Goal: Task Accomplishment & Management: Manage account settings

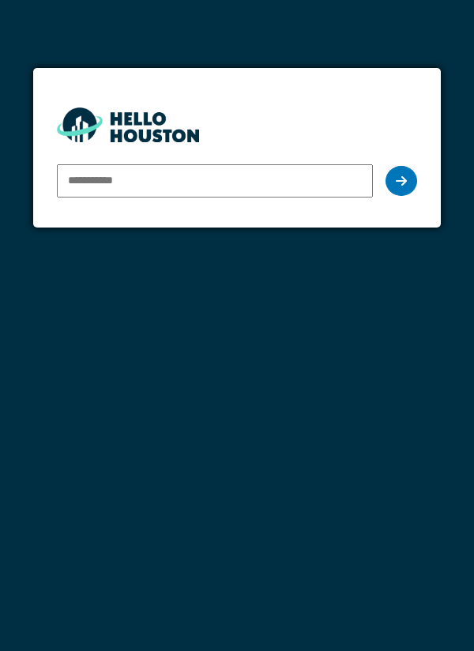
click at [336, 184] on input "email" at bounding box center [215, 180] width 317 height 33
type input "**********"
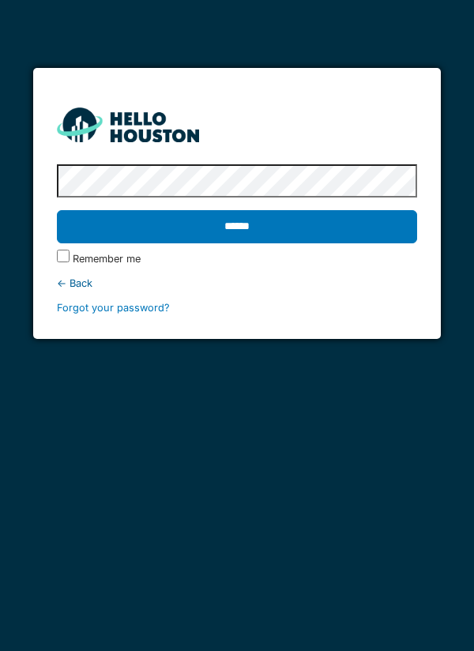
click at [377, 229] on input "******" at bounding box center [237, 226] width 361 height 33
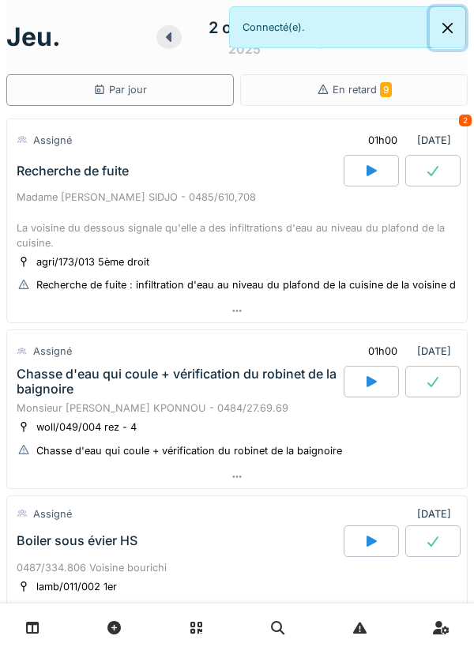
click at [445, 36] on button "Close" at bounding box center [448, 28] width 36 height 42
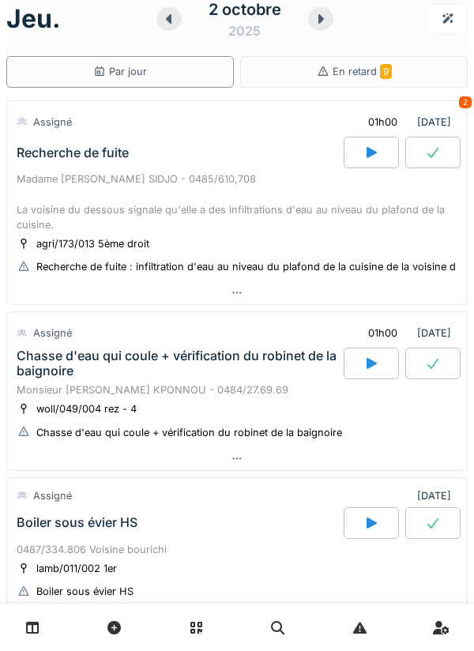
scroll to position [20, 0]
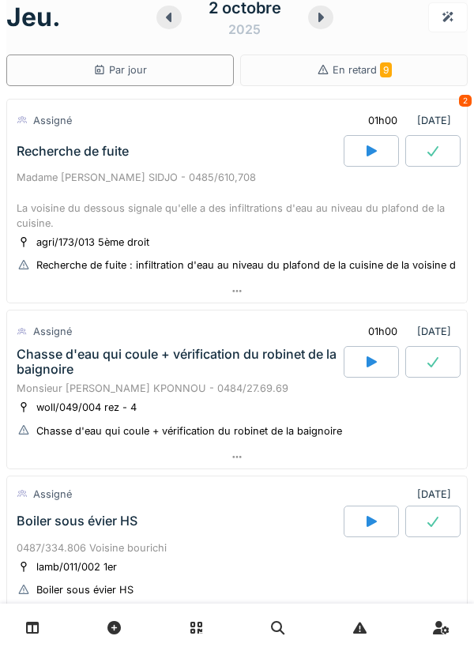
click at [393, 300] on div at bounding box center [237, 291] width 460 height 23
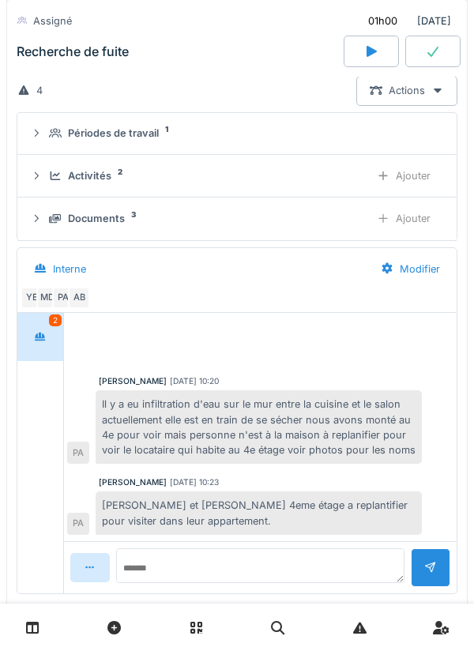
scroll to position [193, 0]
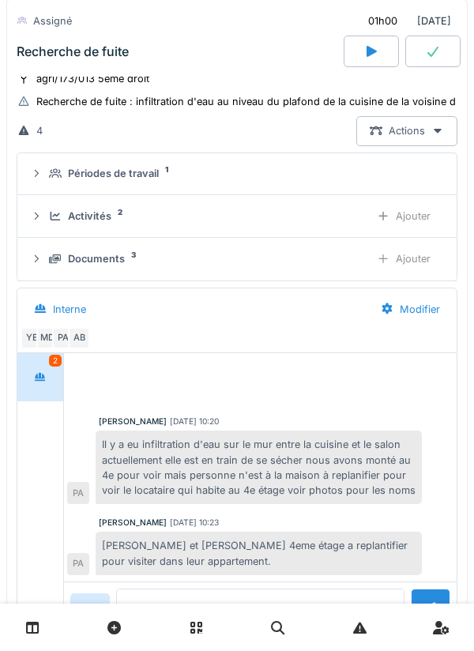
click at [73, 182] on summary "Périodes de travail 1" at bounding box center [237, 174] width 427 height 29
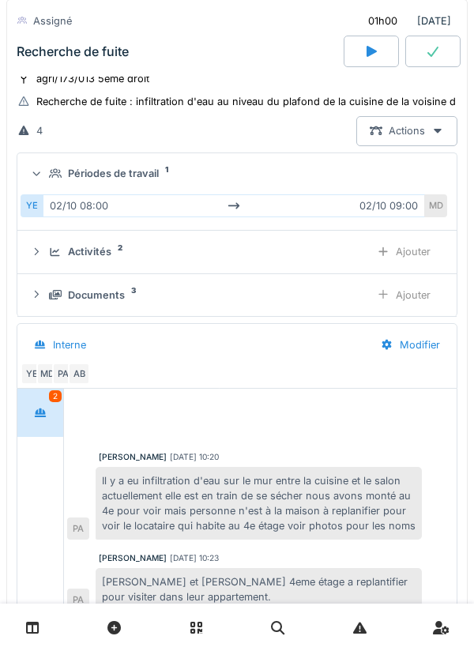
click at [74, 188] on div "YE 02/10 08:00 02/10 09:00 MD" at bounding box center [237, 206] width 433 height 36
click at [80, 186] on summary "Périodes de travail 1" at bounding box center [237, 174] width 427 height 29
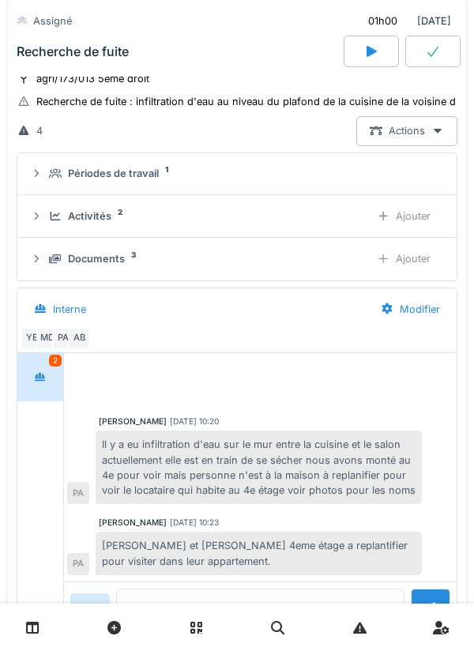
click at [77, 332] on div "AB" at bounding box center [79, 338] width 22 height 22
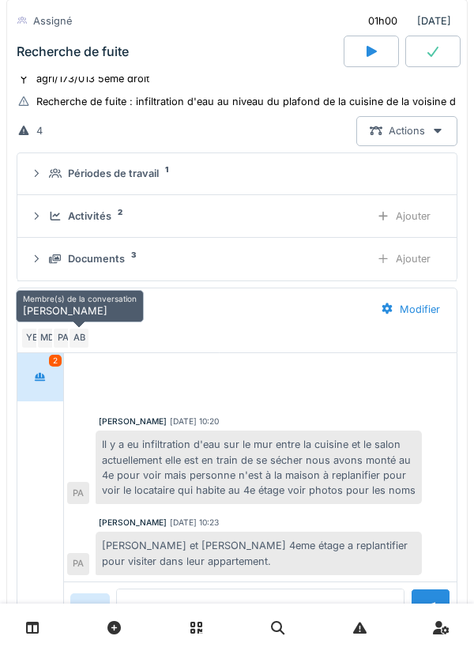
click at [331, 262] on div "Documents 3" at bounding box center [203, 258] width 308 height 15
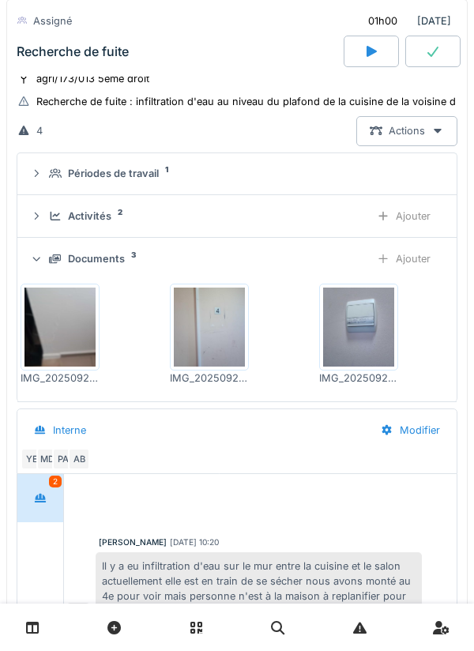
click at [365, 251] on div "Ajouter" at bounding box center [404, 258] width 81 height 29
click at [349, 262] on div "Documents 3" at bounding box center [203, 258] width 308 height 15
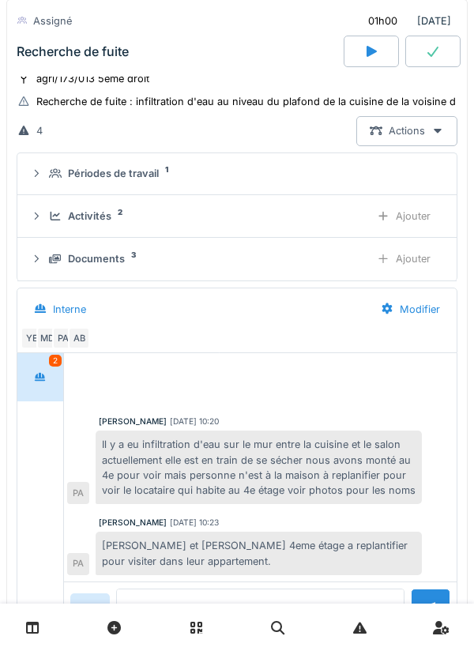
click at [353, 229] on div "Activités 2 Ajouter" at bounding box center [237, 216] width 414 height 29
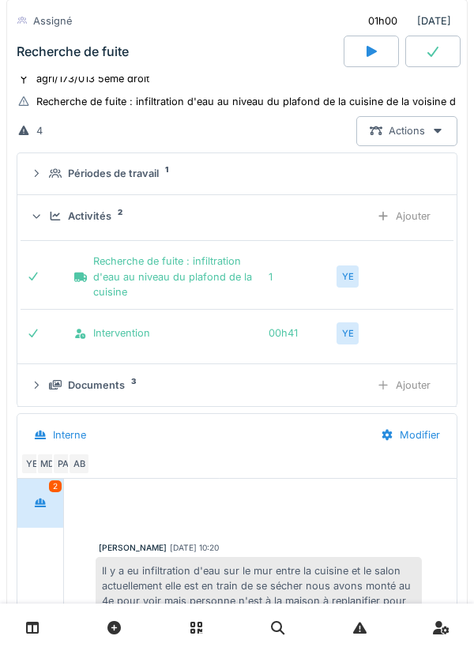
click at [365, 216] on div "Ajouter" at bounding box center [404, 216] width 81 height 29
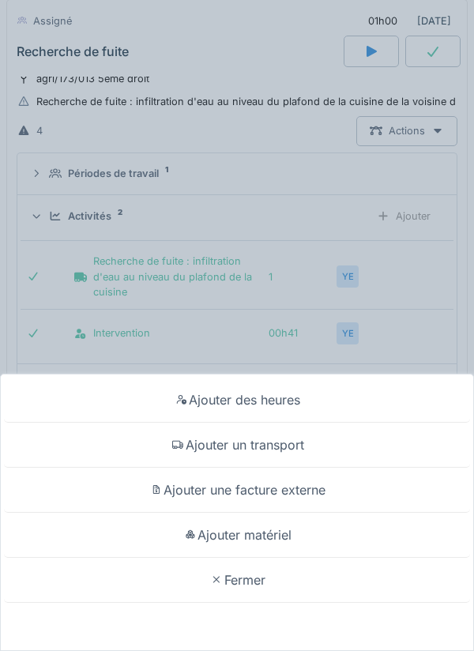
click at [357, 217] on div "Ajouter des heures Ajouter un transport Ajouter une facture externe Ajouter mat…" at bounding box center [237, 325] width 474 height 651
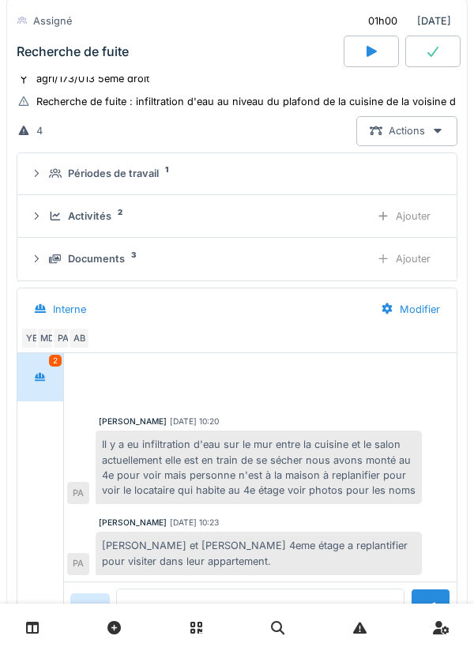
click at [334, 217] on div "Activités 2" at bounding box center [203, 216] width 308 height 15
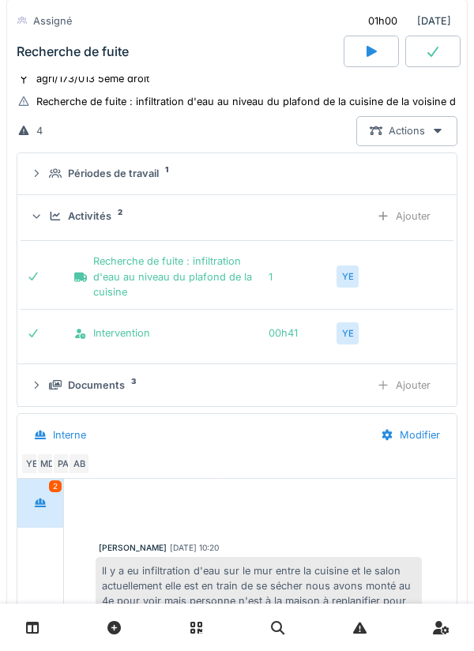
click at [330, 217] on div "Activités 2" at bounding box center [203, 216] width 308 height 15
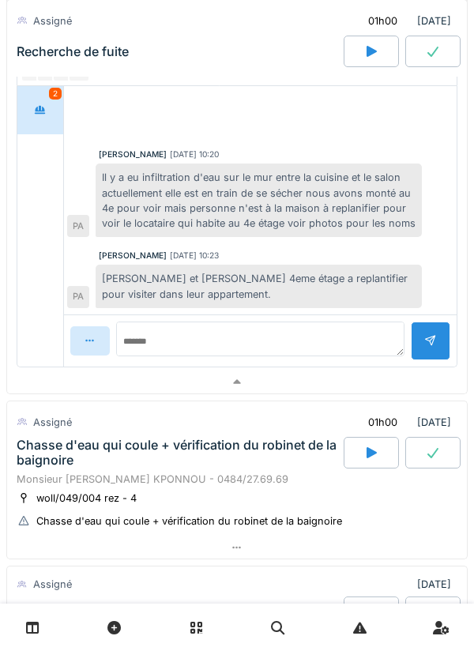
click at [391, 385] on div at bounding box center [237, 382] width 460 height 23
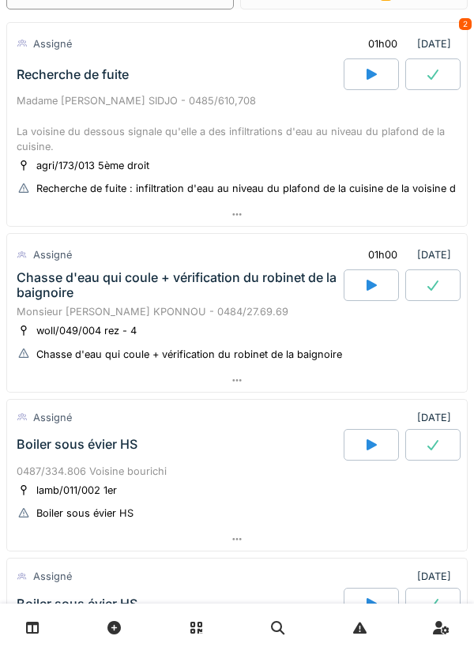
scroll to position [110, 0]
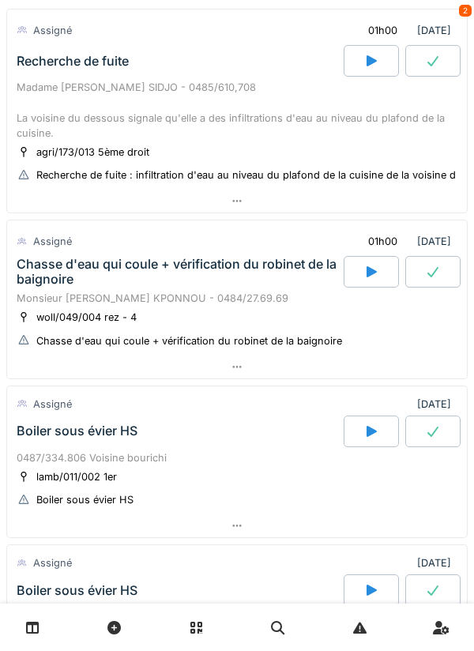
click at [364, 368] on div at bounding box center [237, 367] width 460 height 23
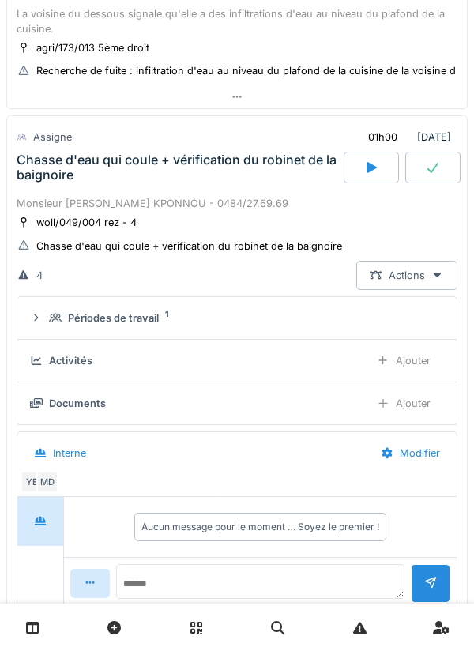
scroll to position [266, 0]
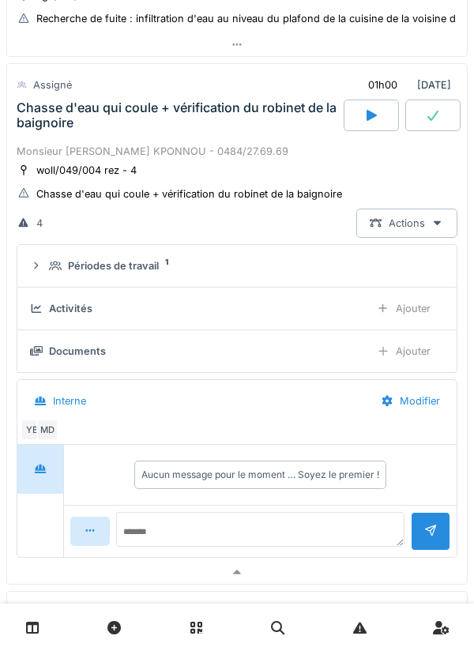
click at [335, 273] on div "Périodes de travail 1" at bounding box center [243, 266] width 389 height 15
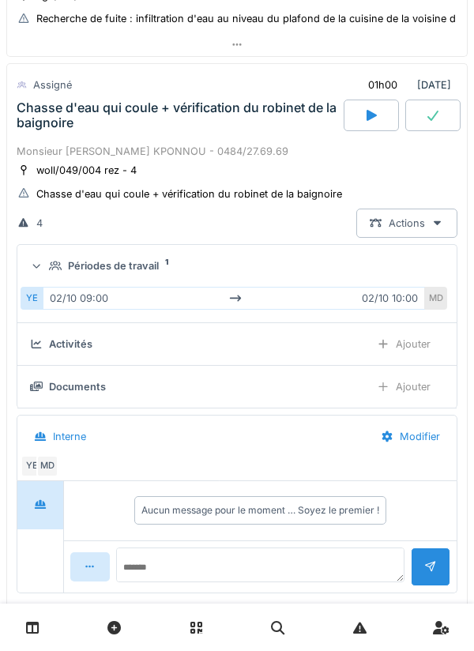
click at [421, 262] on div "Périodes de travail 1" at bounding box center [243, 266] width 389 height 15
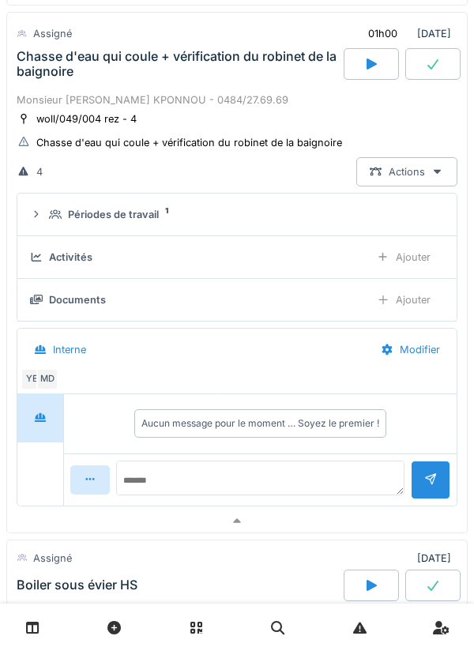
scroll to position [359, 0]
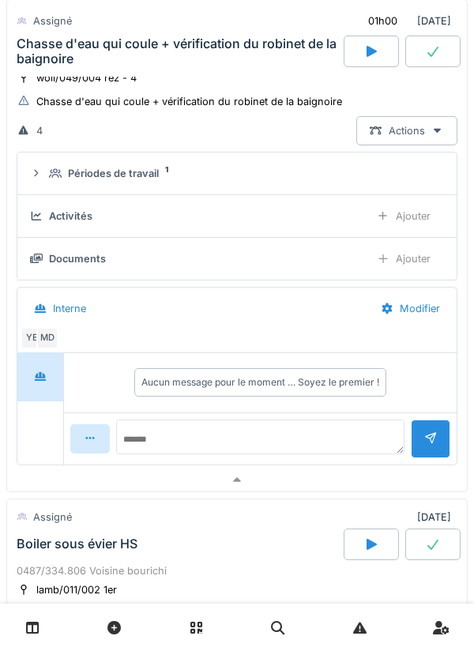
click at [321, 472] on div at bounding box center [237, 480] width 460 height 23
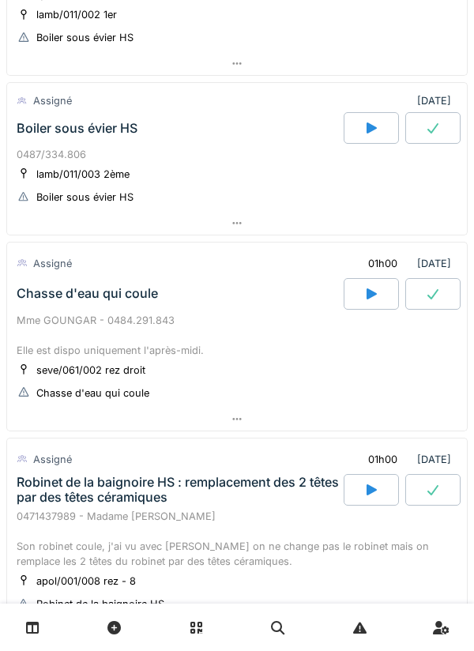
scroll to position [576, 0]
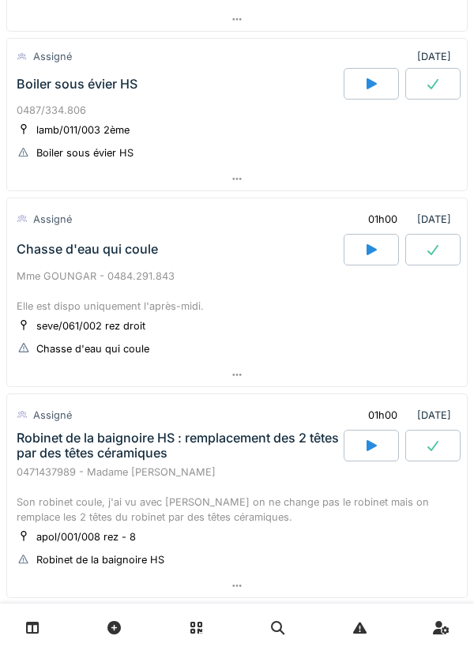
click at [367, 376] on div at bounding box center [237, 375] width 460 height 23
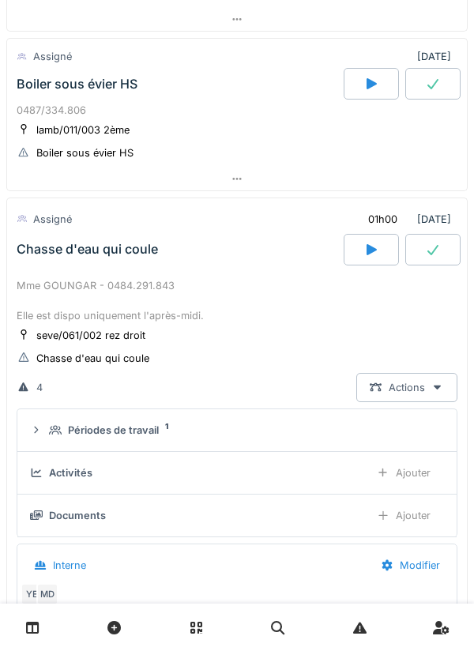
scroll to position [751, 0]
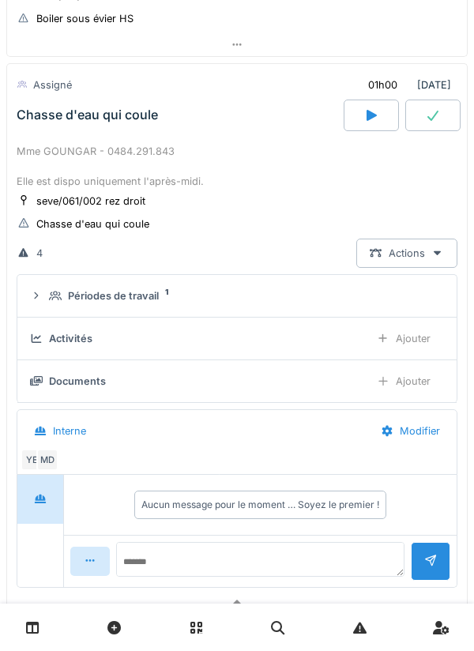
click at [349, 308] on summary "Périodes de travail 1" at bounding box center [237, 295] width 427 height 29
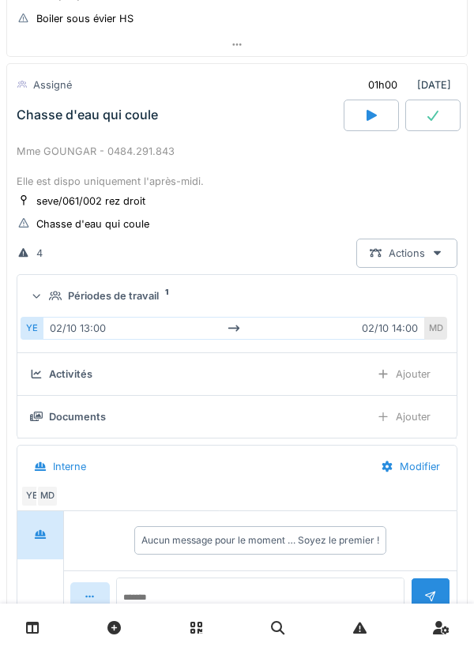
click at [421, 298] on div "Périodes de travail 1" at bounding box center [243, 296] width 389 height 15
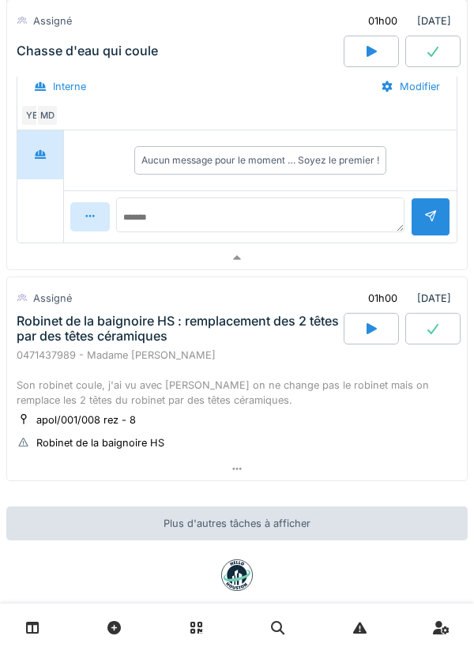
click at [417, 264] on div at bounding box center [237, 258] width 460 height 23
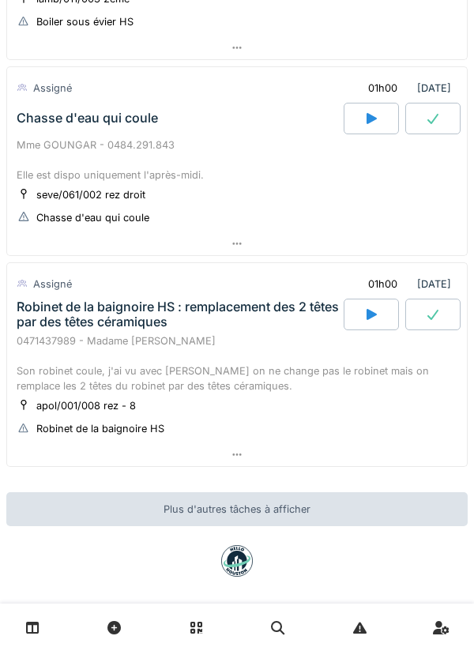
scroll to position [759, 0]
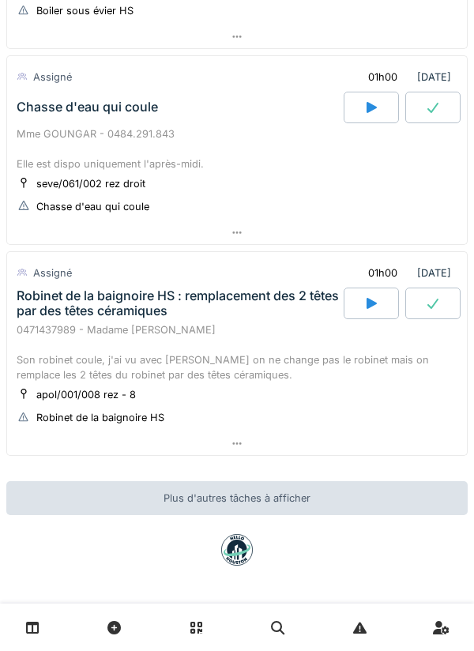
click at [367, 440] on div at bounding box center [237, 443] width 460 height 23
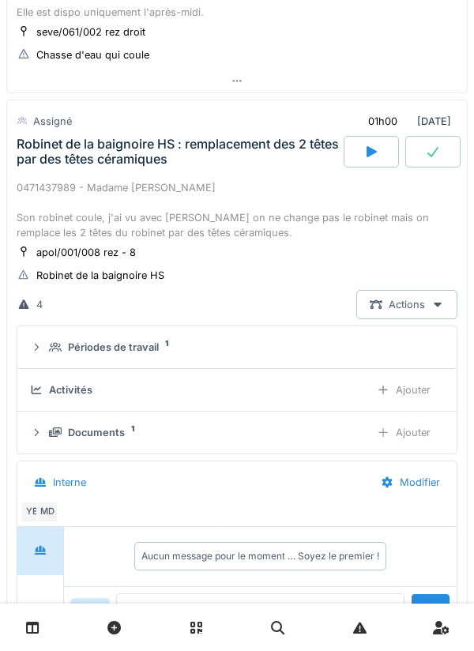
scroll to position [947, 0]
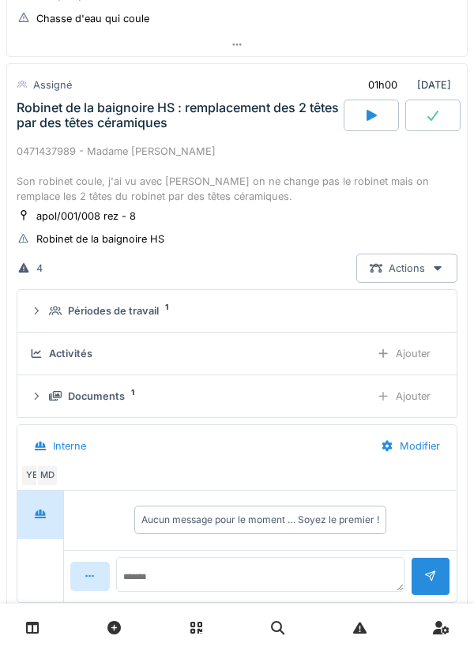
click at [335, 319] on div "Périodes de travail 1" at bounding box center [243, 311] width 389 height 15
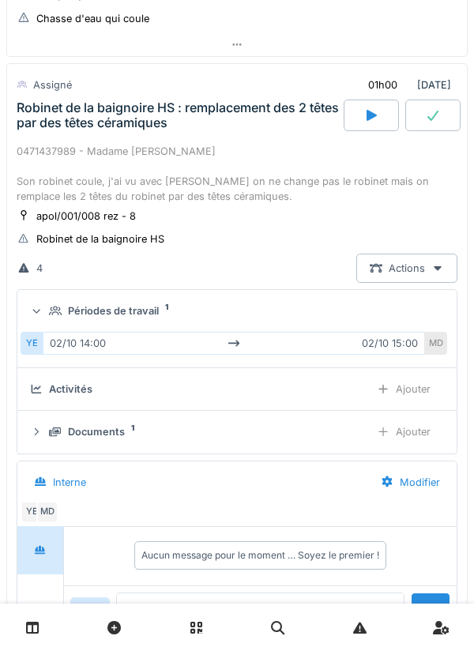
click at [353, 311] on div "Périodes de travail 1" at bounding box center [243, 311] width 389 height 15
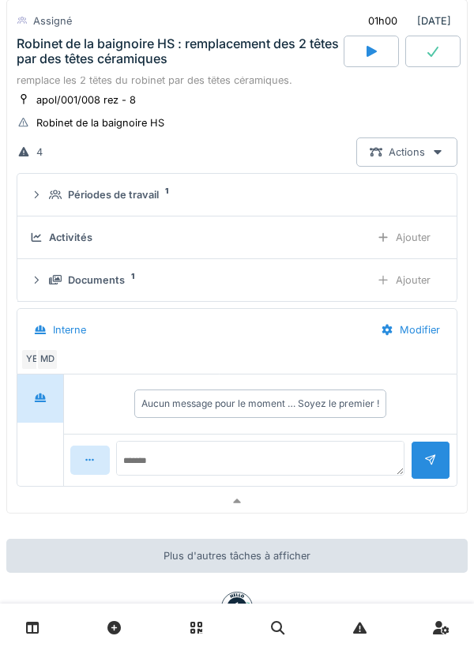
click at [315, 496] on div at bounding box center [237, 501] width 460 height 23
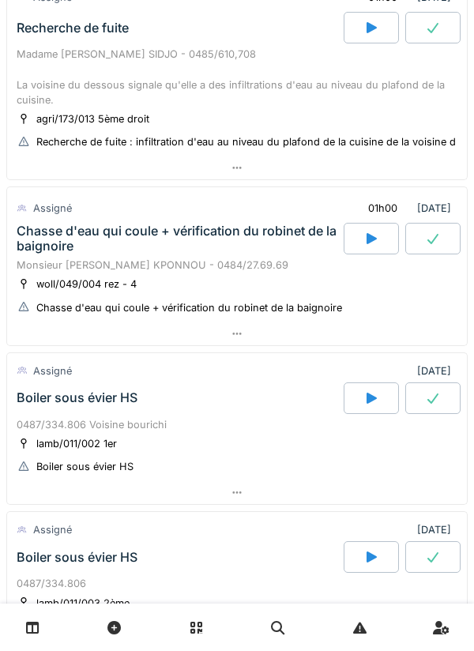
scroll to position [0, 0]
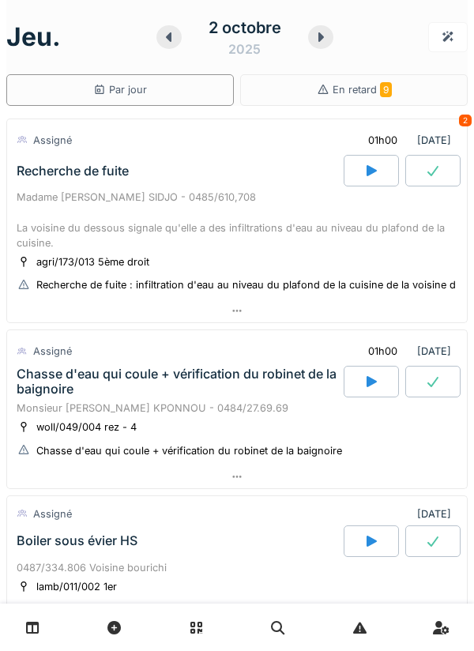
click at [323, 37] on icon at bounding box center [322, 36] width 6 height 9
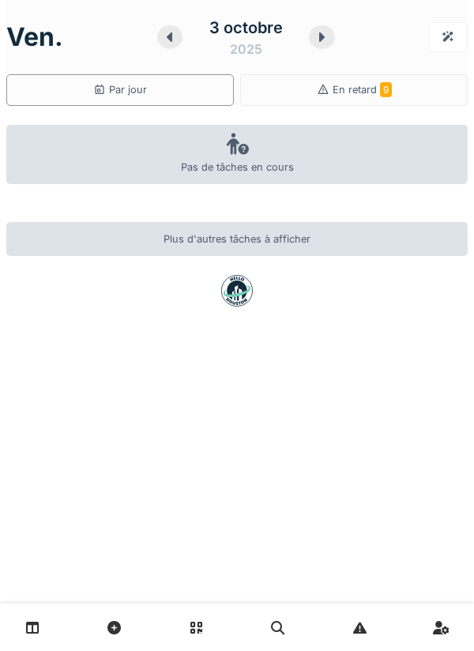
click at [330, 42] on icon at bounding box center [322, 37] width 16 height 13
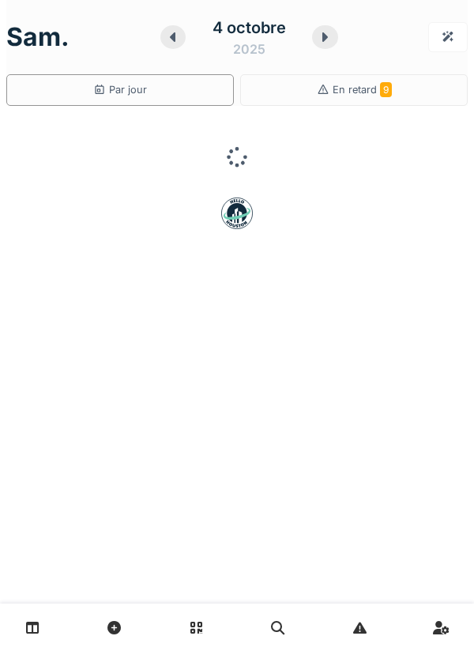
click at [323, 43] on icon at bounding box center [325, 37] width 16 height 13
click at [323, 43] on div at bounding box center [321, 37] width 25 height 24
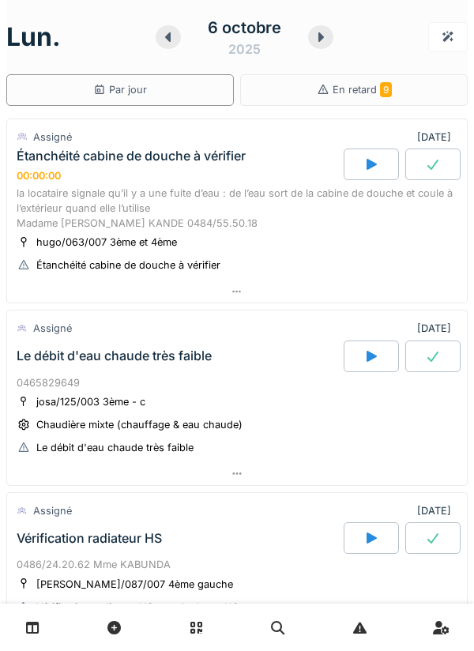
click at [367, 300] on div at bounding box center [237, 292] width 460 height 23
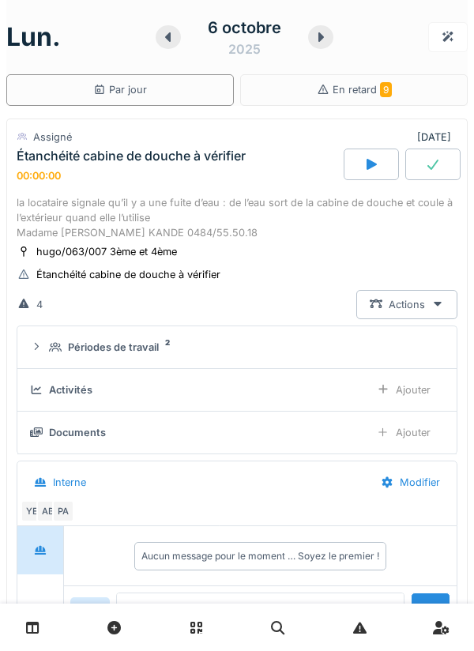
scroll to position [55, 0]
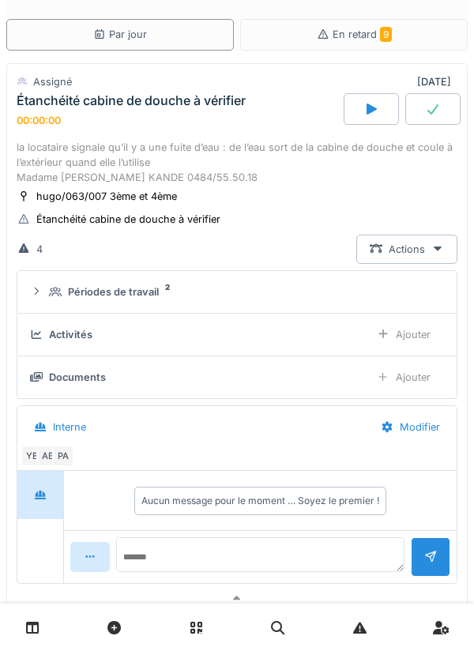
click at [333, 294] on div "Périodes de travail 2" at bounding box center [243, 292] width 389 height 15
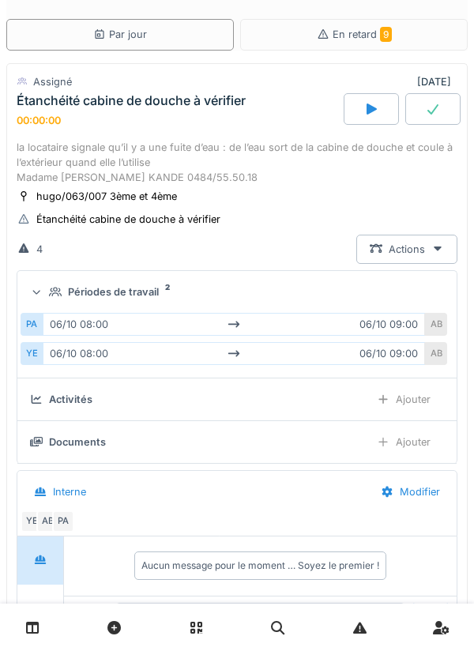
click at [333, 296] on div "Périodes de travail 2" at bounding box center [243, 292] width 389 height 15
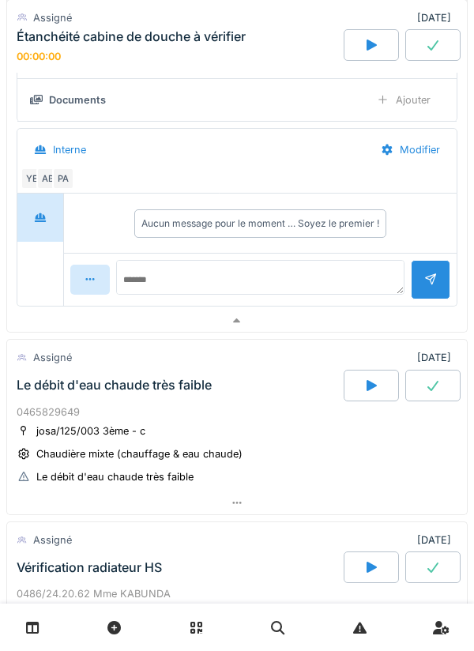
click at [333, 322] on div at bounding box center [237, 321] width 460 height 23
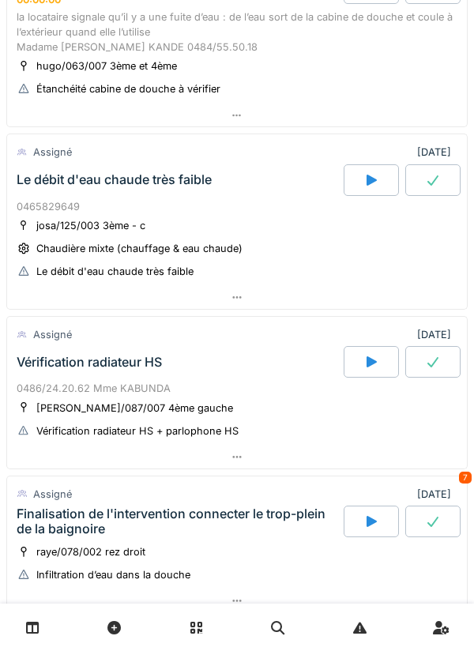
scroll to position [0, 0]
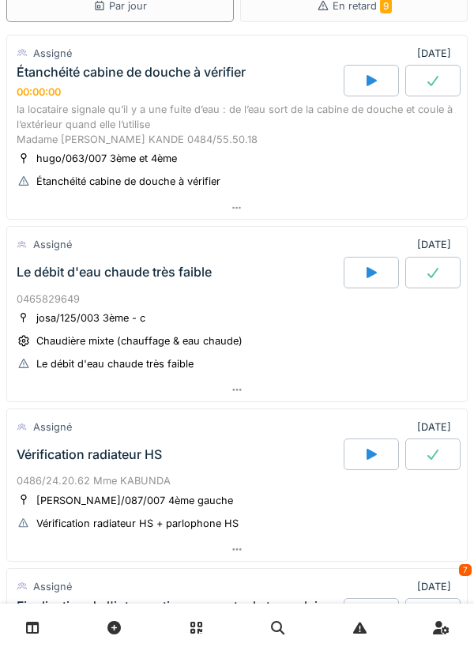
click at [327, 387] on div at bounding box center [237, 390] width 460 height 23
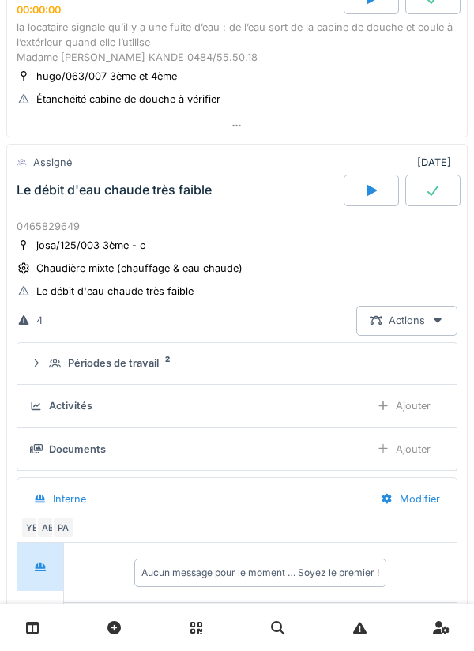
scroll to position [247, 0]
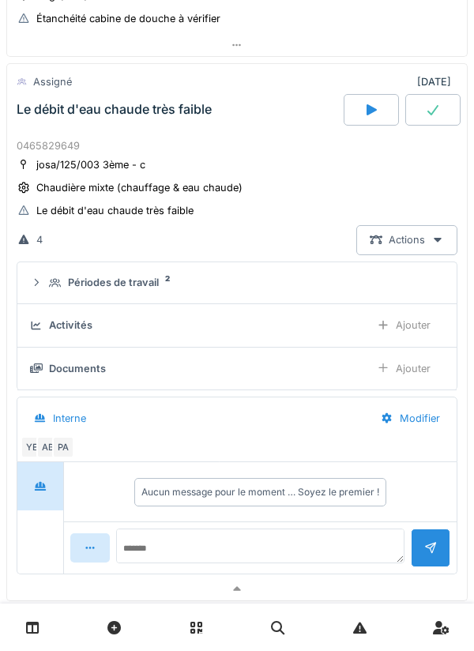
click at [330, 296] on summary "Périodes de travail 2" at bounding box center [237, 283] width 427 height 29
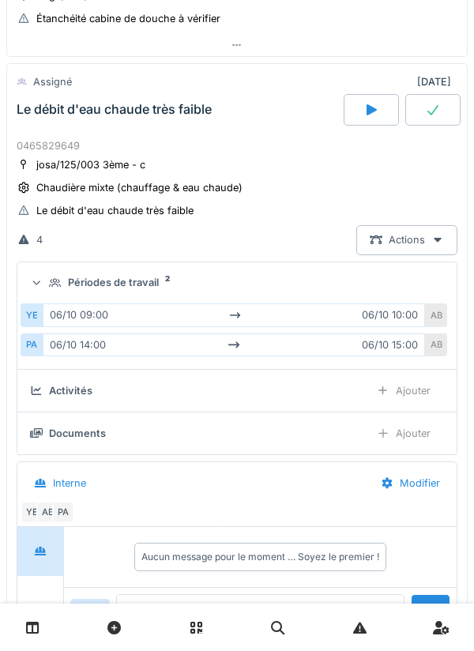
click at [350, 292] on summary "Périodes de travail 2" at bounding box center [237, 283] width 427 height 29
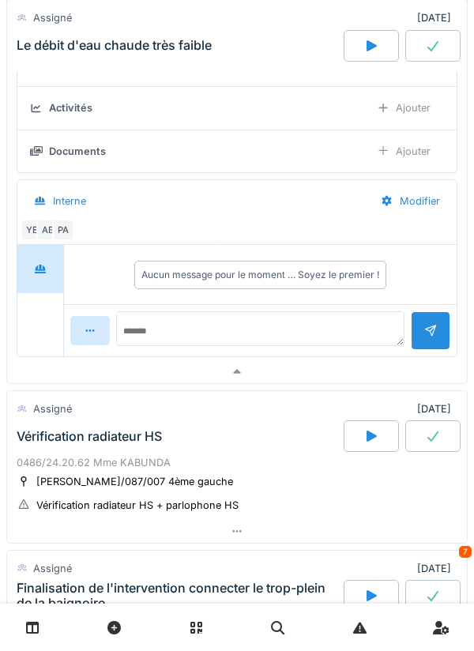
scroll to position [465, 0]
click at [327, 380] on div at bounding box center [237, 371] width 460 height 23
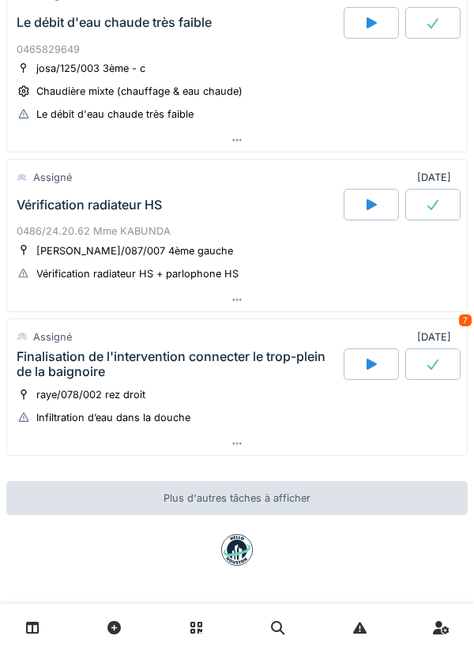
scroll to position [334, 0]
click at [386, 434] on div at bounding box center [237, 443] width 460 height 23
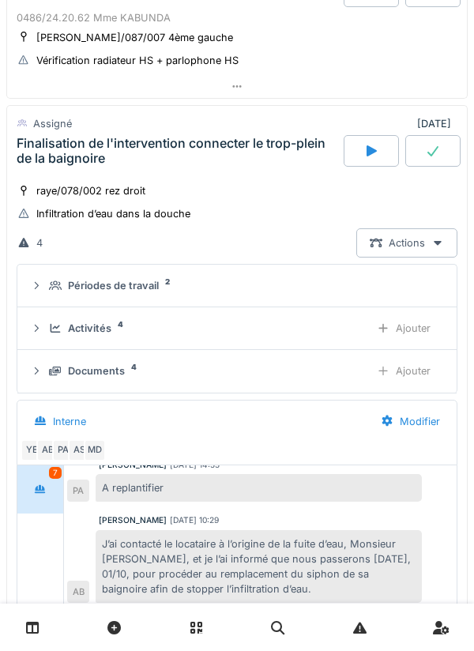
scroll to position [589, 0]
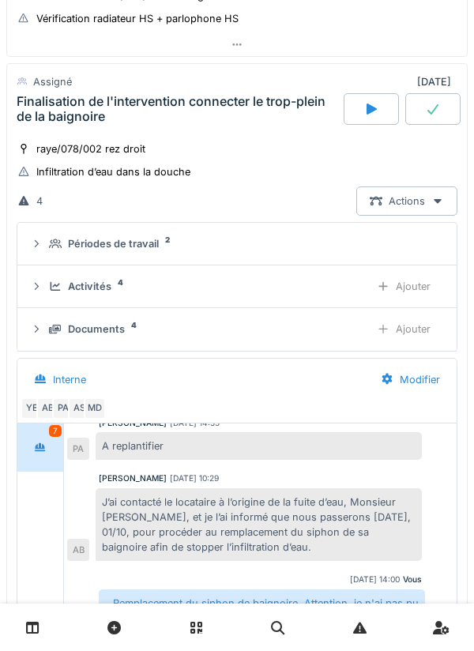
click at [357, 247] on div "Périodes de travail 2" at bounding box center [243, 243] width 389 height 15
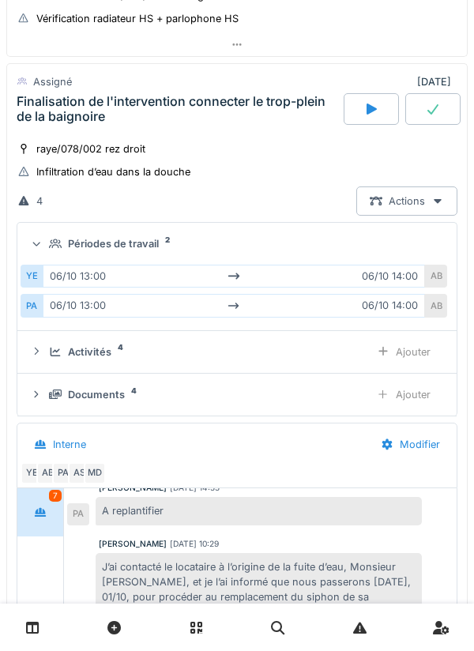
click at [391, 255] on summary "Périodes de travail 2" at bounding box center [237, 243] width 427 height 29
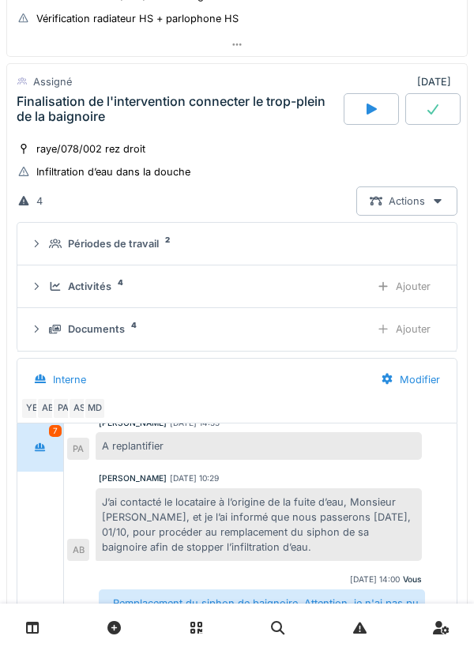
click at [415, 244] on div "Périodes de travail 2" at bounding box center [243, 243] width 389 height 15
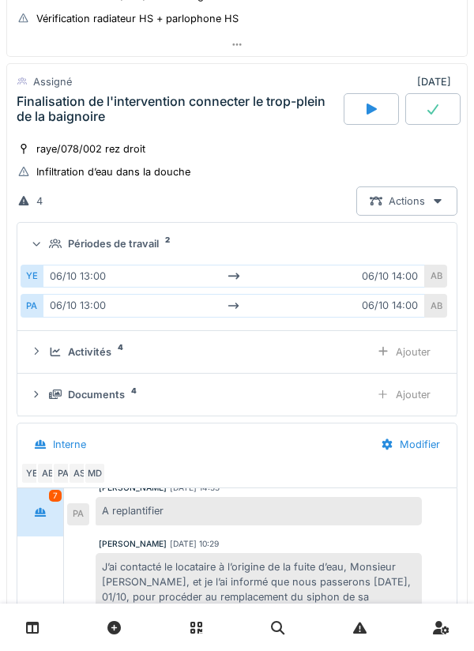
click at [402, 249] on div "Périodes de travail 2" at bounding box center [243, 243] width 389 height 15
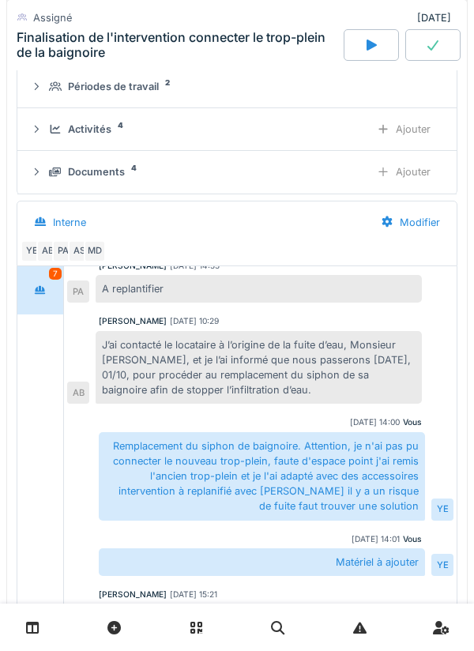
scroll to position [786, 0]
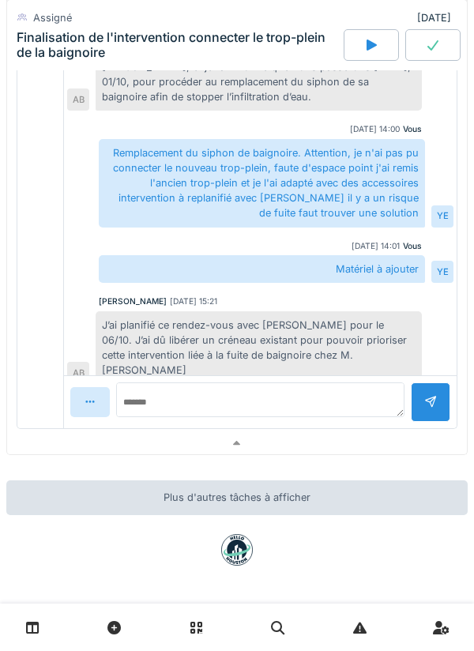
click at [352, 445] on div at bounding box center [237, 443] width 460 height 23
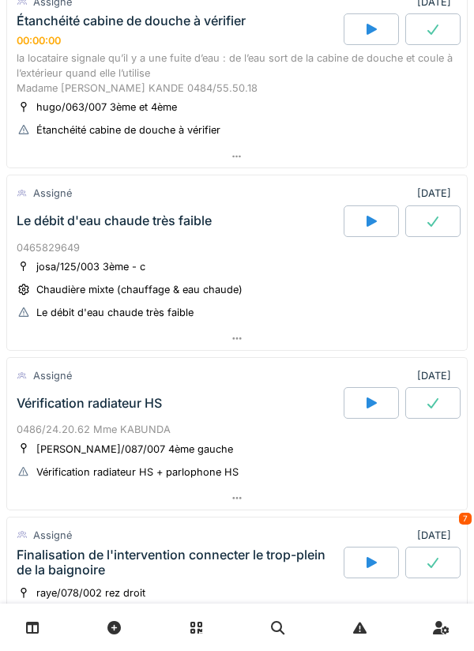
scroll to position [0, 0]
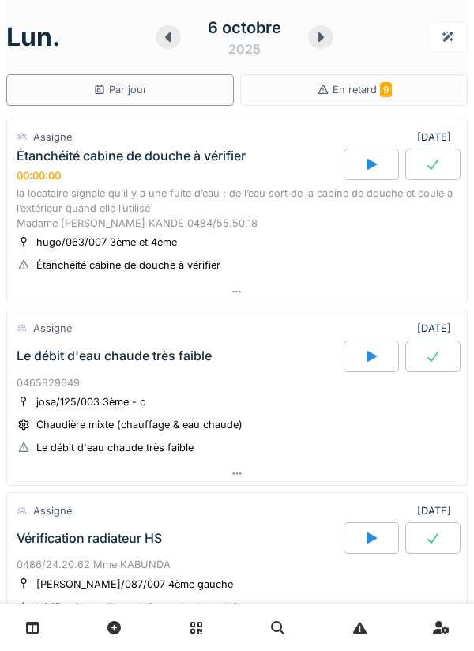
click at [321, 29] on div at bounding box center [320, 37] width 25 height 24
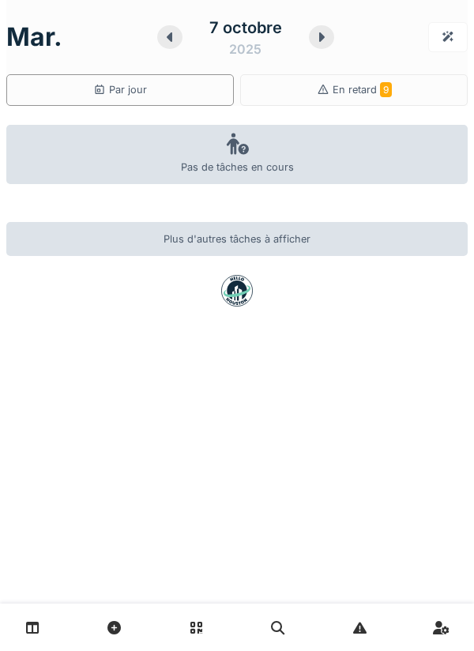
click at [319, 40] on icon at bounding box center [322, 36] width 6 height 9
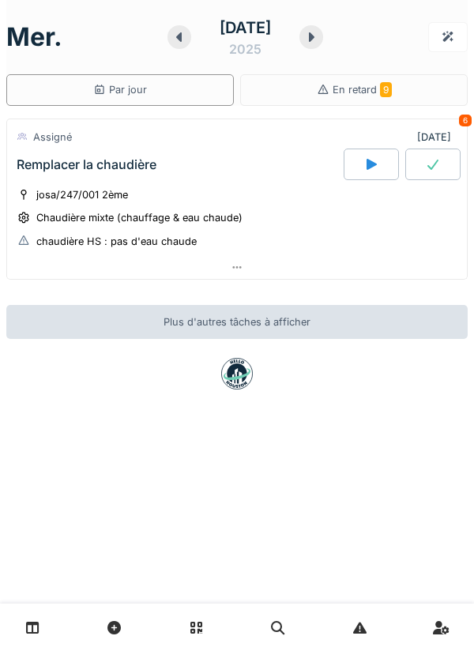
click at [319, 40] on icon at bounding box center [312, 37] width 16 height 13
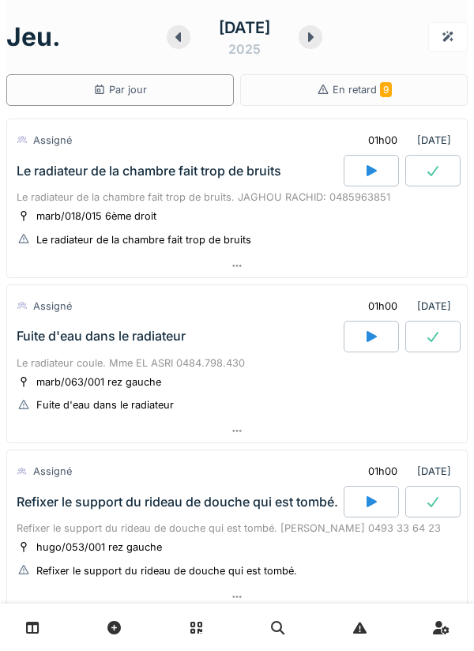
click at [365, 270] on div at bounding box center [237, 266] width 460 height 23
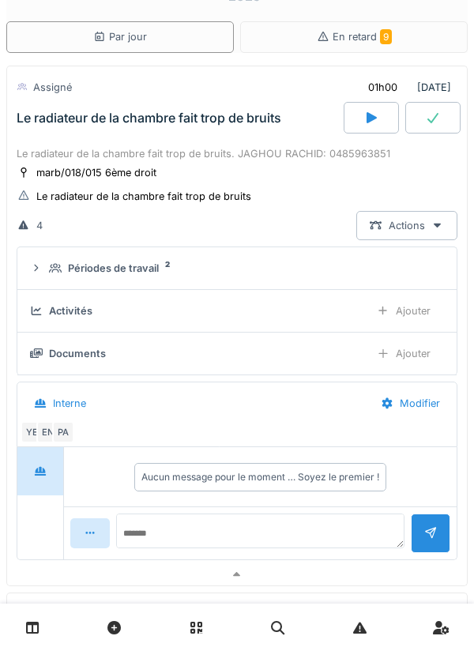
scroll to position [55, 0]
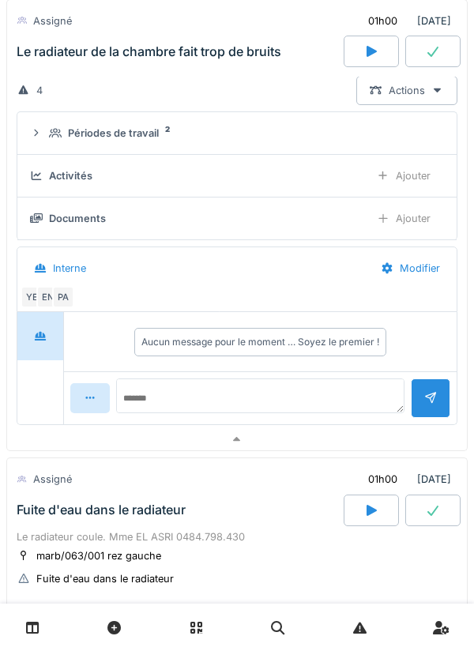
click at [328, 437] on div at bounding box center [237, 440] width 460 height 23
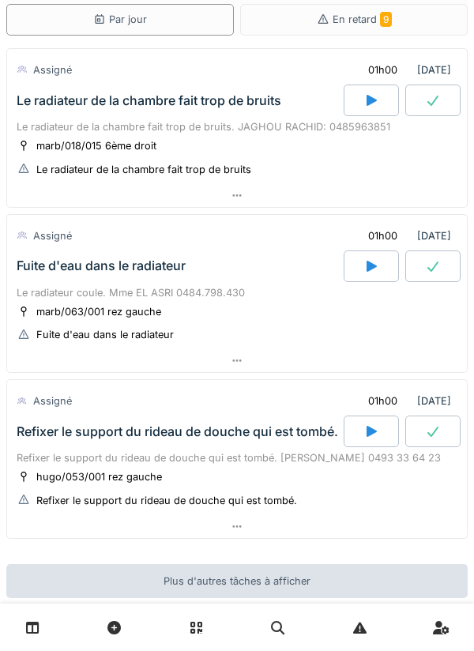
scroll to position [46, 0]
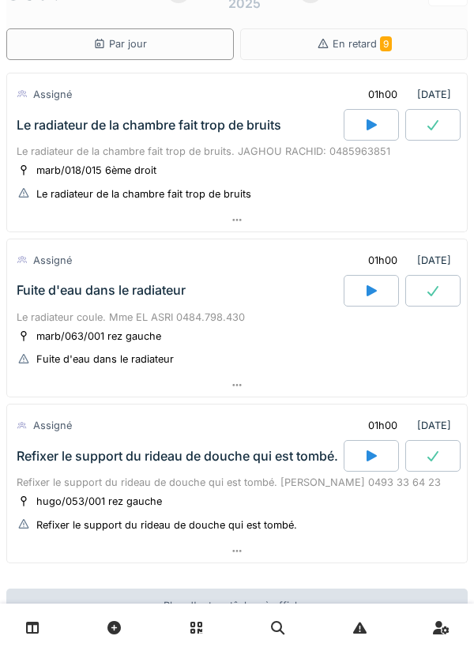
click at [350, 385] on div at bounding box center [237, 385] width 460 height 23
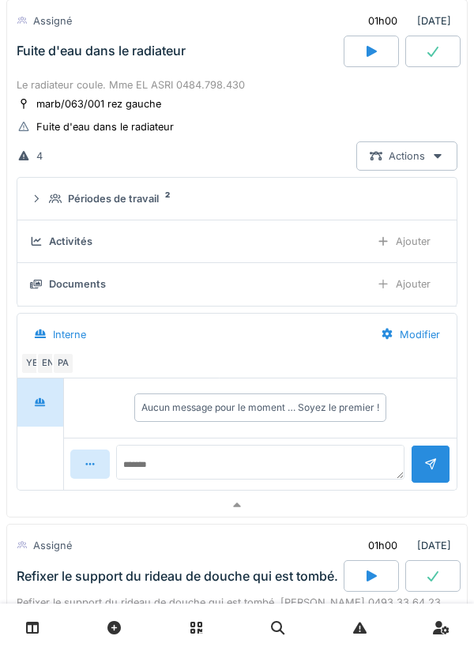
scroll to position [294, 0]
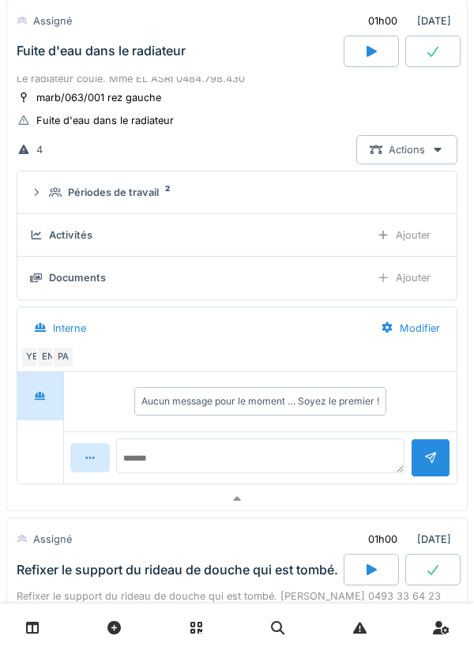
click at [361, 505] on div at bounding box center [237, 499] width 460 height 23
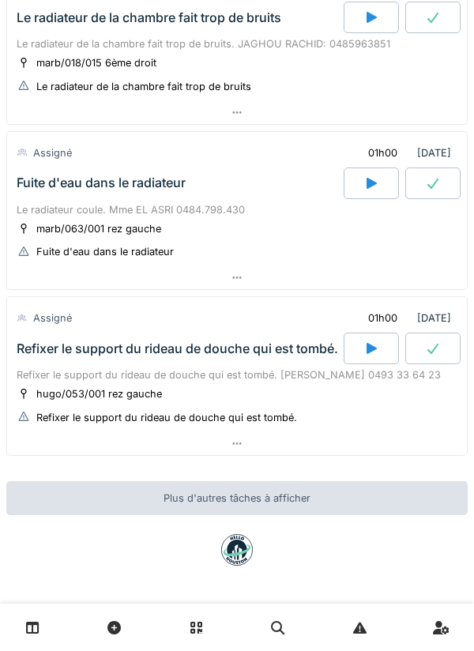
click at [345, 440] on div at bounding box center [237, 443] width 460 height 23
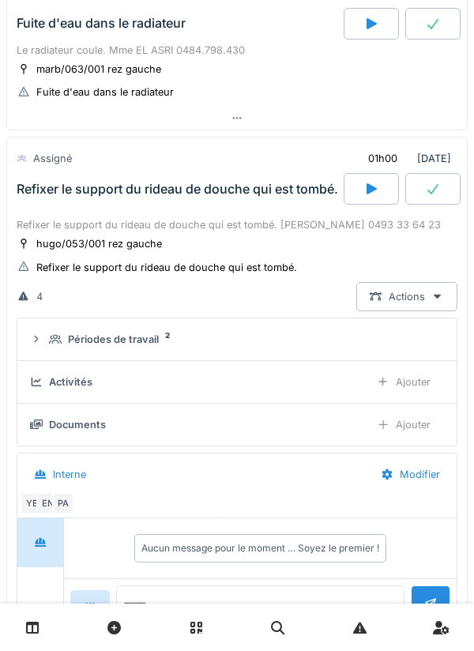
scroll to position [387, 0]
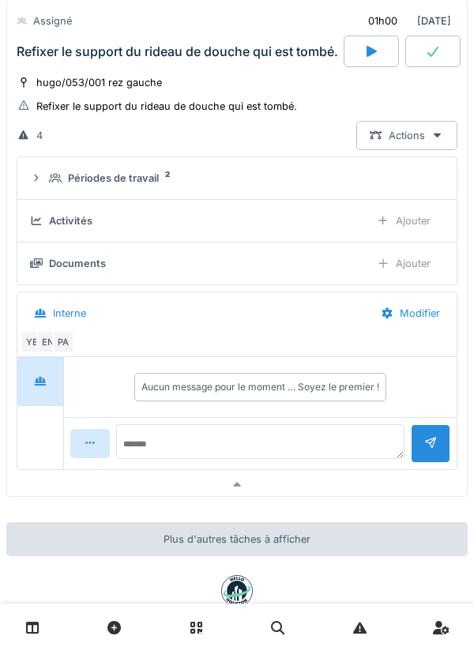
click at [363, 481] on div at bounding box center [237, 485] width 460 height 23
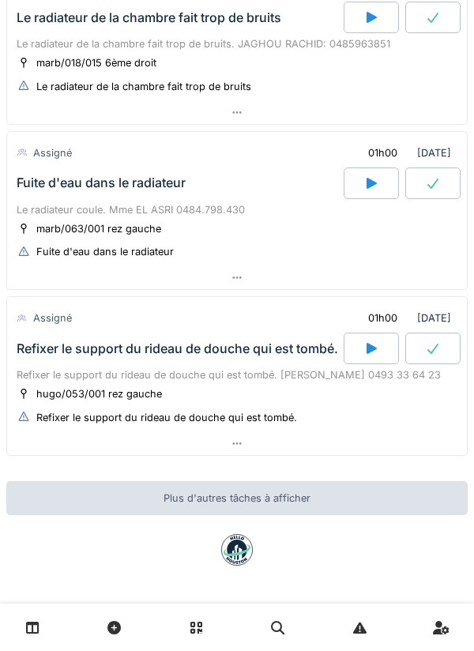
scroll to position [0, 0]
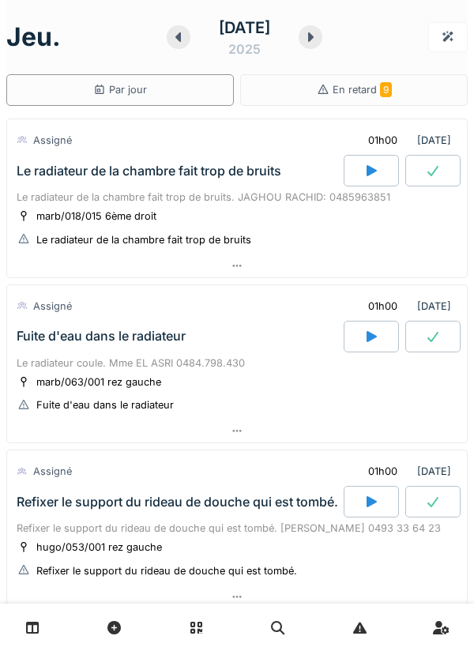
click at [314, 37] on icon at bounding box center [311, 36] width 6 height 9
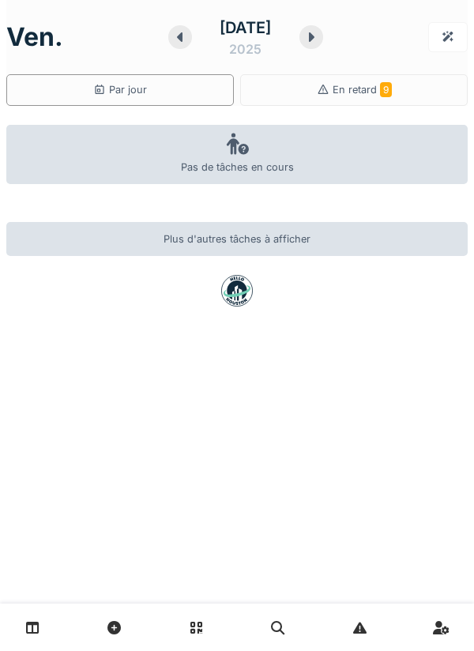
click at [323, 43] on div at bounding box center [312, 37] width 24 height 24
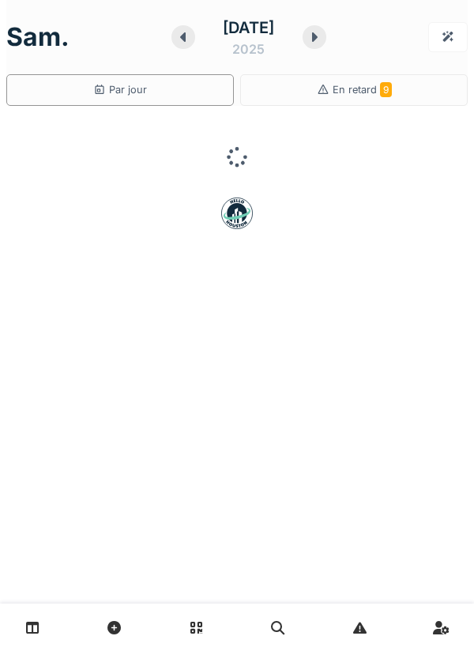
click at [323, 40] on icon at bounding box center [315, 37] width 16 height 13
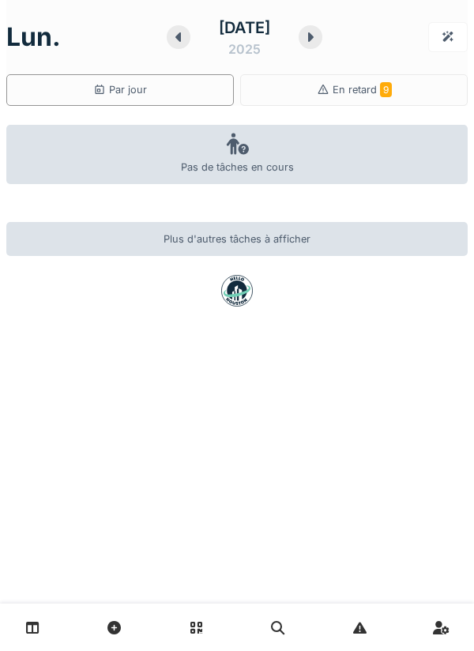
click at [319, 33] on icon at bounding box center [311, 37] width 16 height 13
click at [319, 41] on icon at bounding box center [312, 37] width 16 height 13
click at [319, 36] on icon at bounding box center [312, 37] width 16 height 13
click at [167, 46] on div at bounding box center [179, 37] width 24 height 24
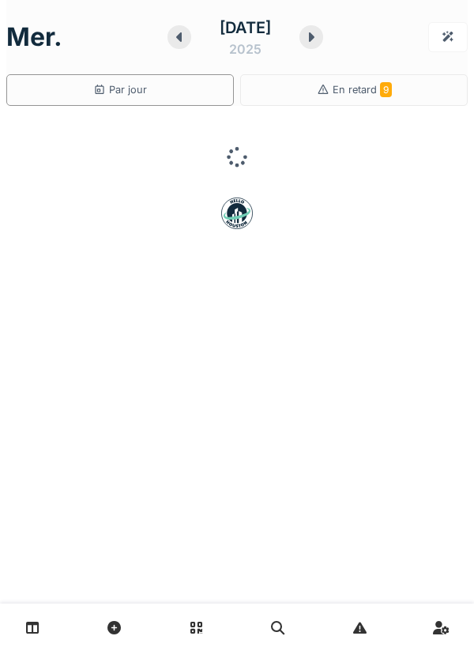
click at [168, 45] on div at bounding box center [180, 37] width 24 height 24
click at [168, 48] on div at bounding box center [180, 37] width 24 height 24
click at [167, 43] on div at bounding box center [179, 37] width 24 height 24
click at [171, 43] on icon at bounding box center [179, 37] width 16 height 13
click at [172, 43] on div at bounding box center [184, 37] width 24 height 24
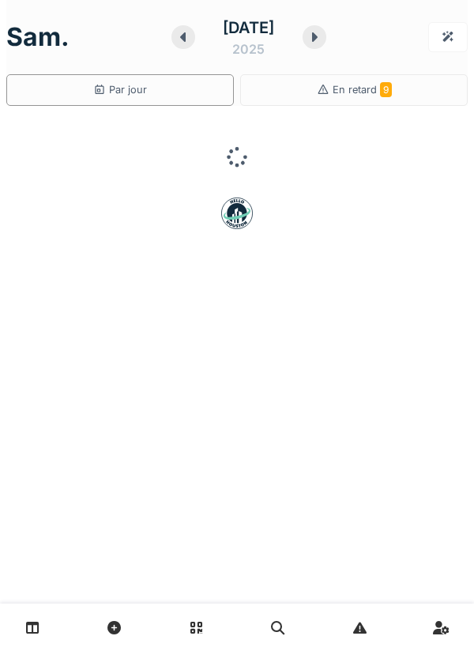
click at [176, 43] on icon at bounding box center [184, 37] width 16 height 13
click at [176, 36] on icon at bounding box center [179, 36] width 6 height 9
click at [171, 41] on icon at bounding box center [179, 37] width 16 height 13
click at [173, 47] on div at bounding box center [179, 37] width 24 height 24
click at [174, 42] on icon at bounding box center [168, 37] width 16 height 13
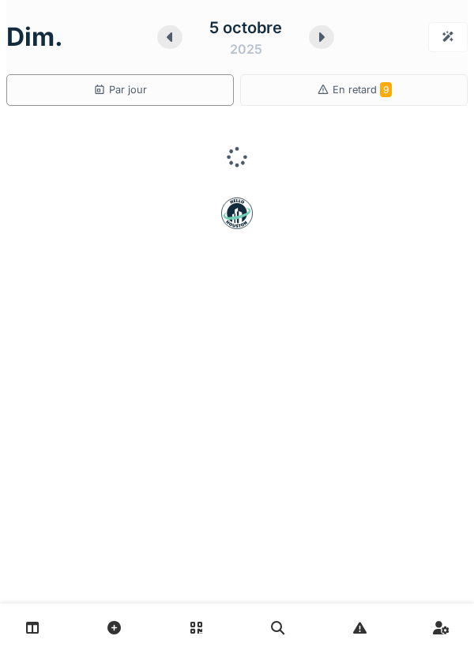
click at [164, 44] on div at bounding box center [169, 37] width 25 height 24
click at [160, 44] on div "5 octobre 2025" at bounding box center [245, 37] width 177 height 49
click at [327, 43] on div at bounding box center [324, 37] width 25 height 24
click at [330, 43] on div at bounding box center [324, 37] width 25 height 24
click at [331, 40] on div at bounding box center [324, 37] width 25 height 24
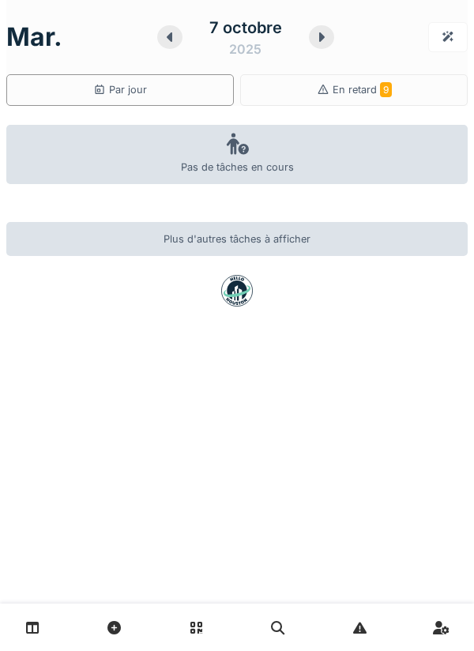
click at [323, 40] on icon at bounding box center [322, 37] width 16 height 13
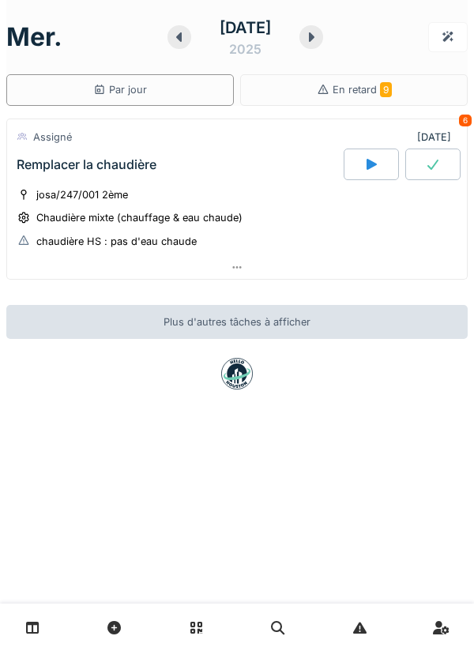
click at [327, 262] on div at bounding box center [237, 267] width 460 height 23
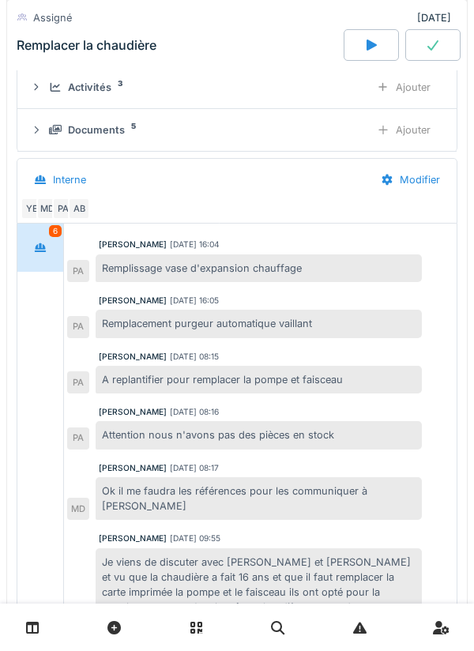
scroll to position [241, 0]
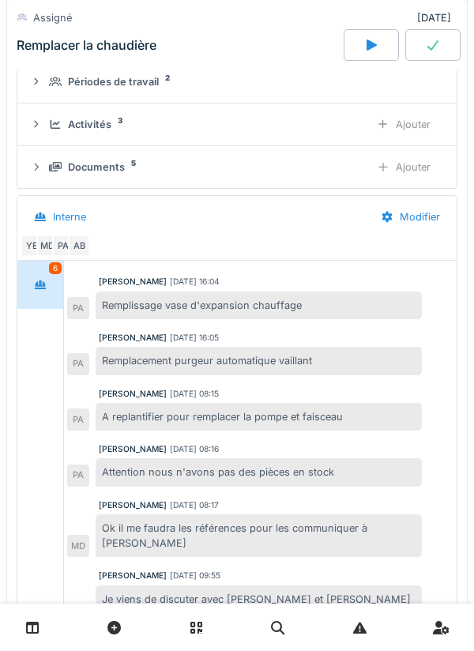
click at [331, 164] on div "Documents 5" at bounding box center [203, 167] width 308 height 15
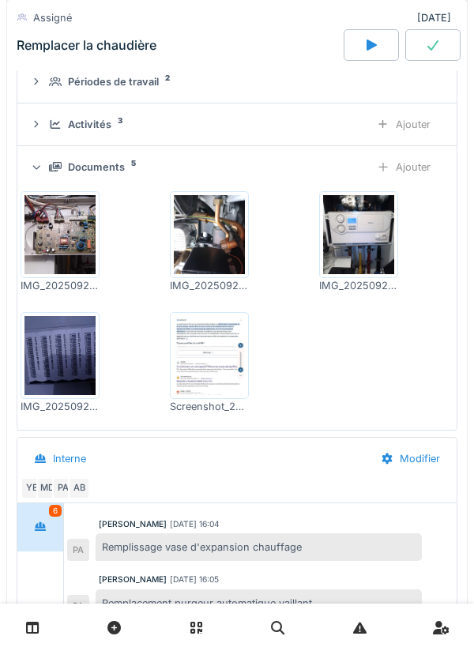
click at [367, 221] on img at bounding box center [358, 234] width 71 height 79
click at [71, 223] on img at bounding box center [60, 234] width 71 height 79
click at [216, 250] on img at bounding box center [209, 234] width 71 height 79
click at [357, 221] on img at bounding box center [358, 234] width 71 height 79
click at [229, 251] on img at bounding box center [209, 234] width 71 height 79
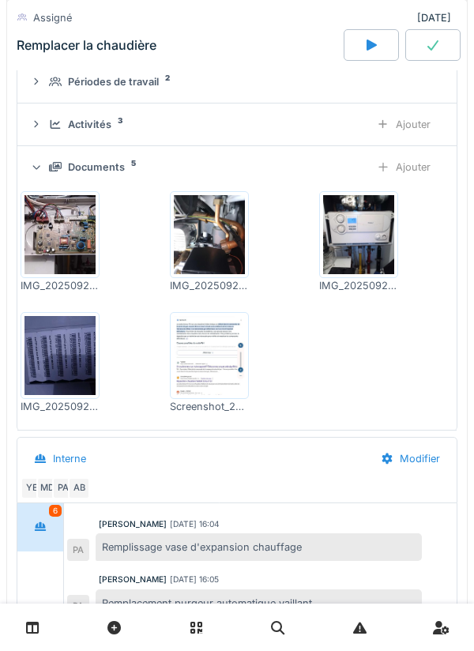
click at [76, 236] on img at bounding box center [60, 234] width 71 height 79
click at [328, 253] on img at bounding box center [358, 234] width 71 height 79
click at [73, 330] on img at bounding box center [60, 355] width 71 height 79
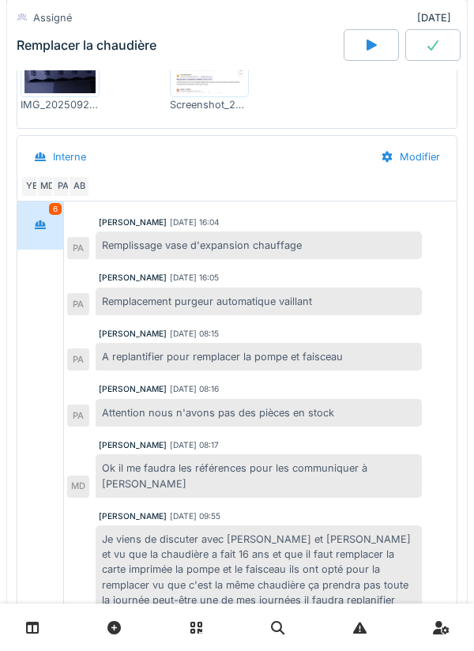
scroll to position [771, 0]
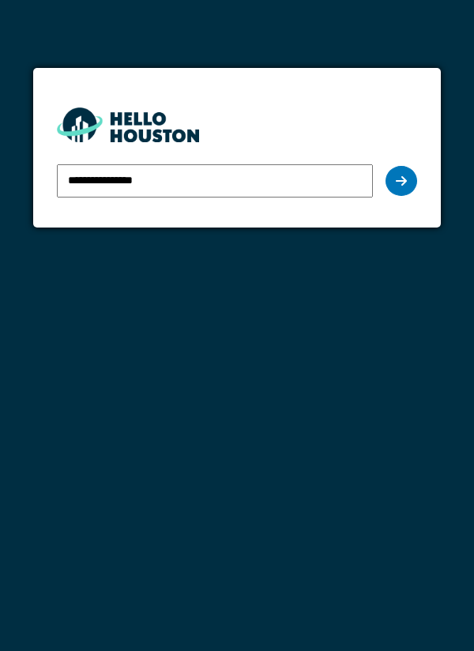
click at [401, 184] on icon at bounding box center [401, 181] width 11 height 13
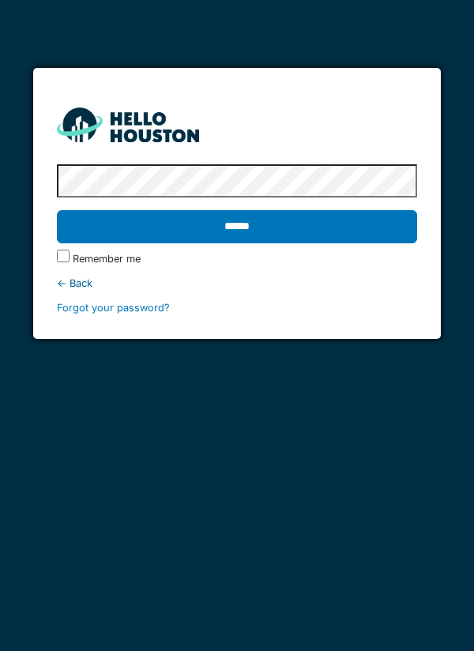
click at [361, 217] on input "******" at bounding box center [237, 226] width 361 height 33
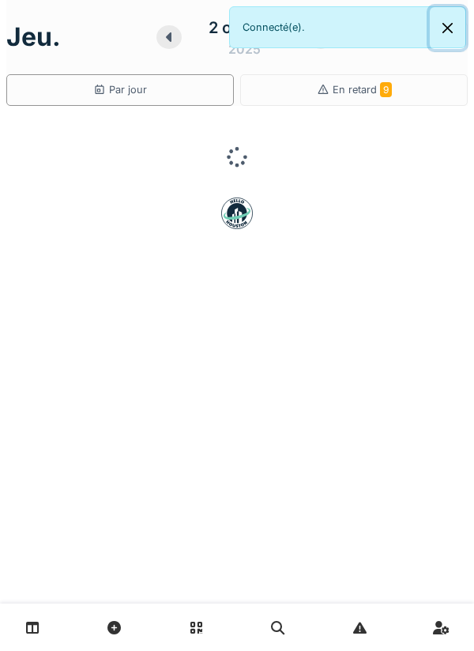
click at [452, 38] on button "Close" at bounding box center [448, 28] width 36 height 42
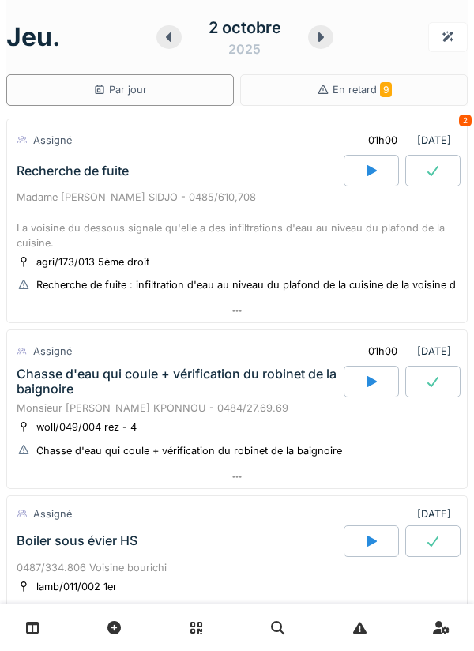
click at [162, 47] on div at bounding box center [169, 37] width 25 height 24
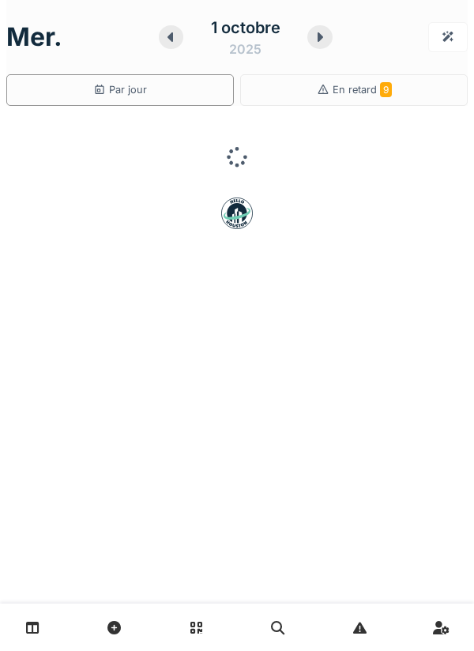
click at [177, 35] on icon at bounding box center [171, 37] width 16 height 13
click at [180, 36] on div "30 septembre 2025" at bounding box center [245, 37] width 132 height 43
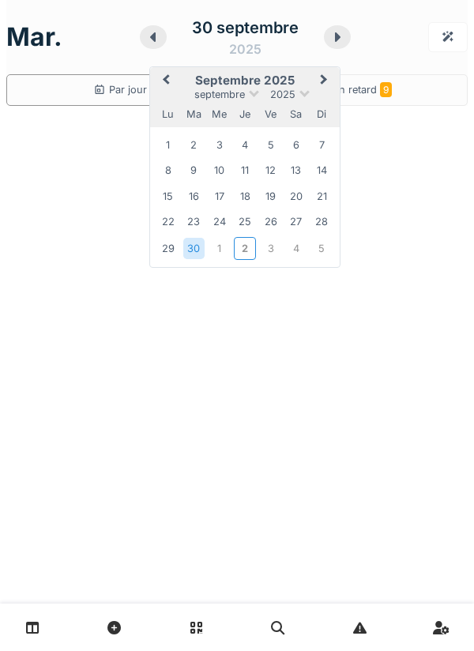
click at [182, 36] on div "30 septembre 2025" at bounding box center [245, 37] width 132 height 43
click at [181, 37] on div "30 septembre 2025" at bounding box center [245, 37] width 132 height 43
click at [158, 40] on icon at bounding box center [153, 37] width 16 height 13
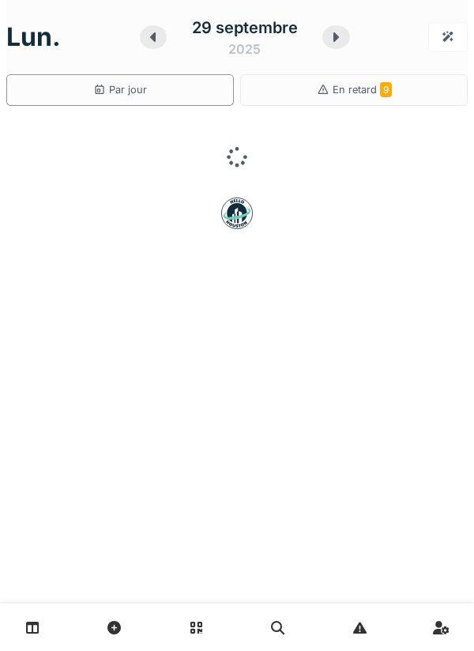
click at [159, 39] on icon at bounding box center [153, 37] width 16 height 13
click at [163, 37] on div at bounding box center [154, 37] width 27 height 24
click at [180, 34] on icon at bounding box center [183, 36] width 6 height 9
click at [176, 37] on icon at bounding box center [184, 37] width 16 height 13
click at [171, 37] on icon at bounding box center [179, 37] width 16 height 13
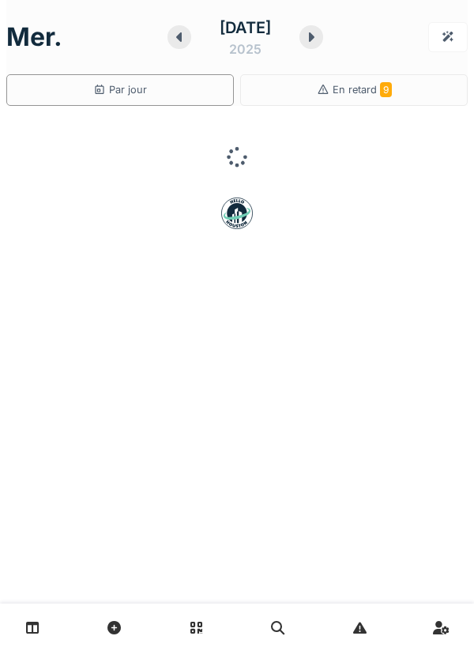
click at [323, 39] on div at bounding box center [312, 37] width 24 height 24
click at [323, 33] on div at bounding box center [311, 37] width 24 height 24
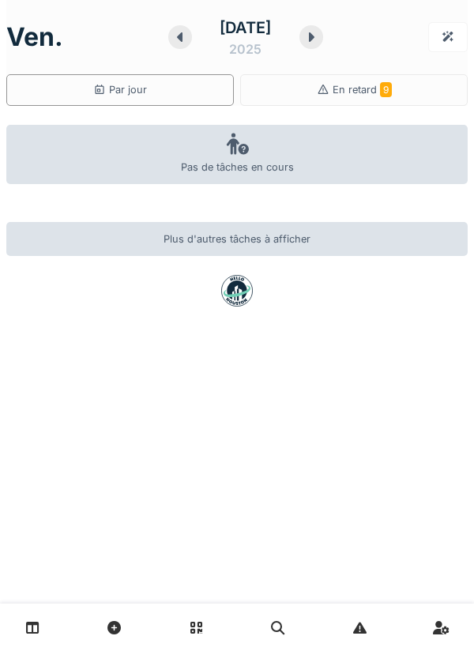
click at [172, 43] on icon at bounding box center [180, 37] width 16 height 13
click at [168, 46] on div at bounding box center [180, 37] width 24 height 24
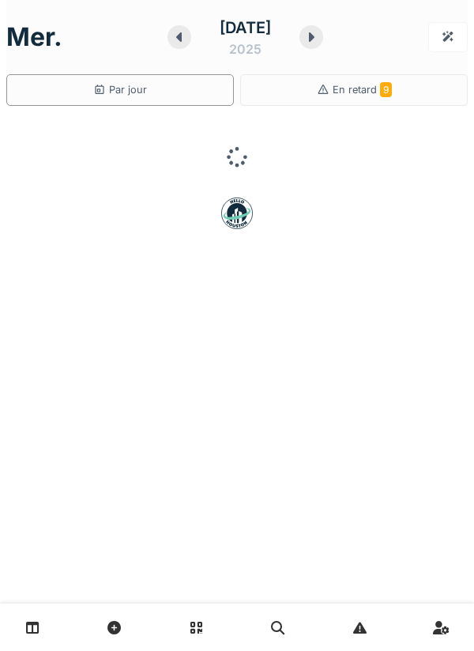
click at [168, 46] on div at bounding box center [180, 37] width 24 height 24
click at [168, 45] on div at bounding box center [180, 37] width 24 height 24
click at [167, 40] on div at bounding box center [179, 37] width 24 height 24
click at [171, 35] on icon at bounding box center [179, 37] width 16 height 13
click at [180, 37] on icon at bounding box center [183, 36] width 6 height 9
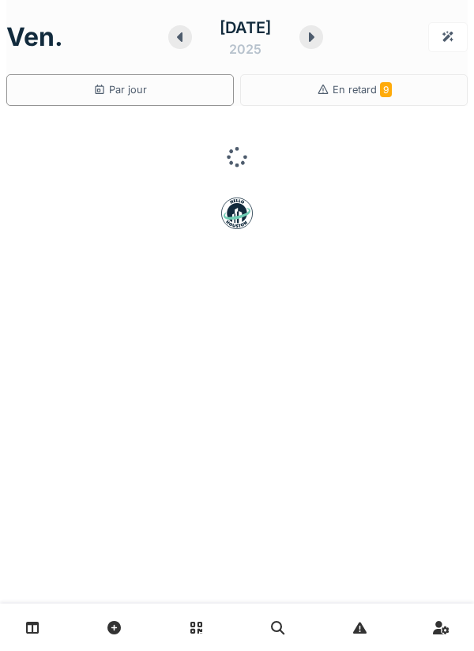
click at [177, 37] on icon at bounding box center [180, 36] width 6 height 9
click at [314, 34] on icon at bounding box center [311, 36] width 6 height 9
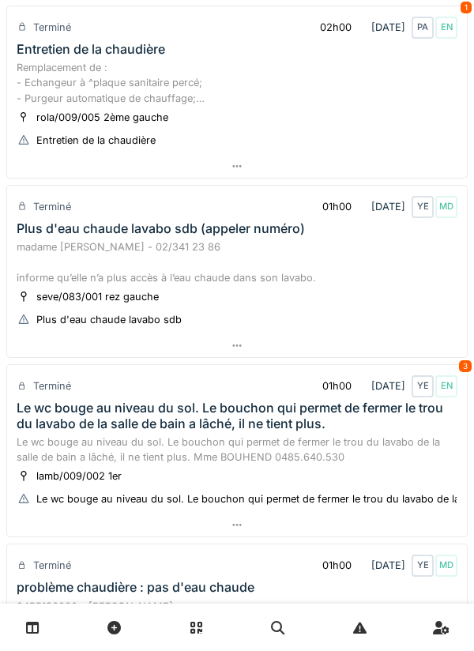
scroll to position [285, 0]
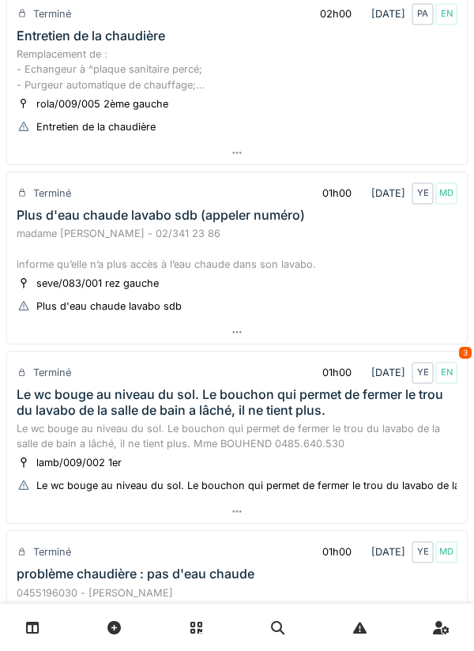
click at [363, 343] on div at bounding box center [237, 332] width 460 height 23
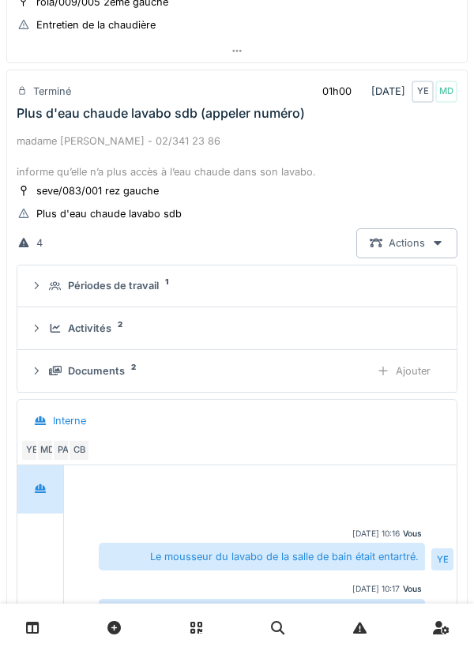
scroll to position [393, 0]
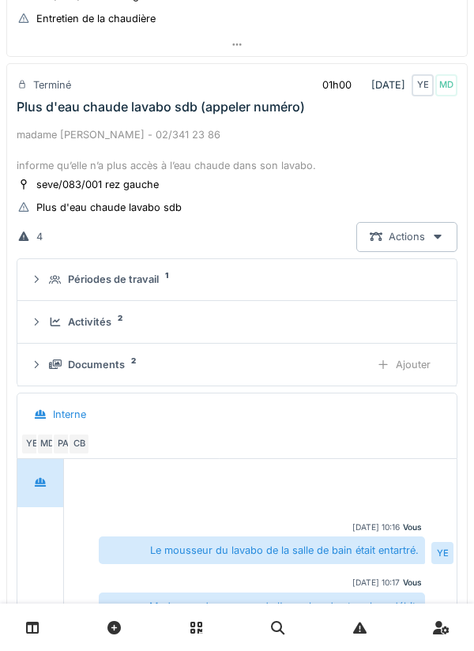
click at [43, 95] on div "Terminé" at bounding box center [44, 85] width 55 height 23
click at [355, 310] on summary "Activités 2" at bounding box center [237, 322] width 427 height 29
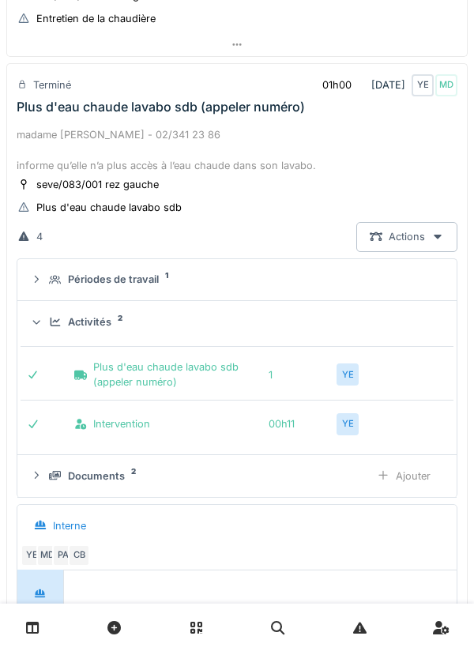
click at [365, 317] on div "Activités 2" at bounding box center [243, 322] width 389 height 15
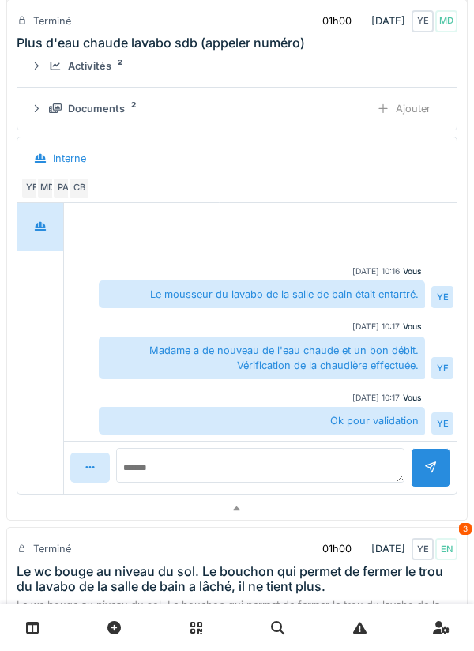
scroll to position [651, 0]
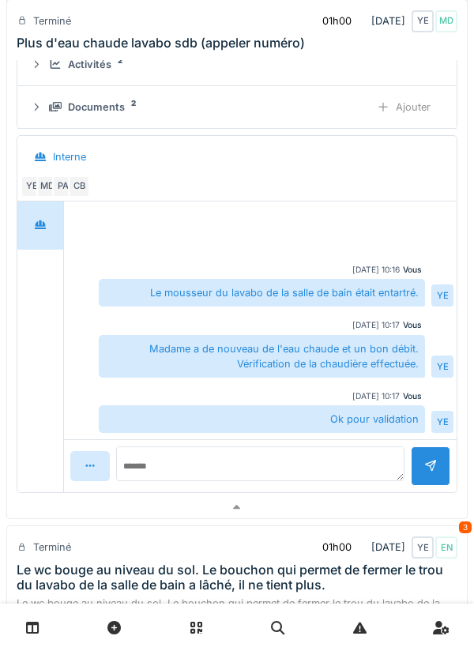
click at [378, 515] on div at bounding box center [237, 507] width 460 height 23
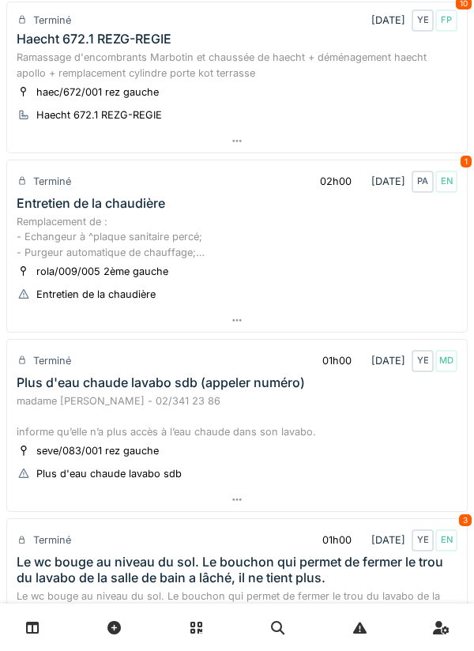
scroll to position [0, 0]
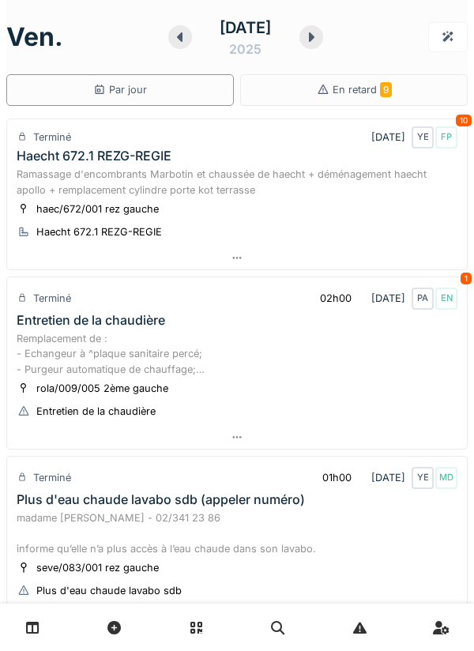
click at [172, 41] on icon at bounding box center [180, 37] width 16 height 13
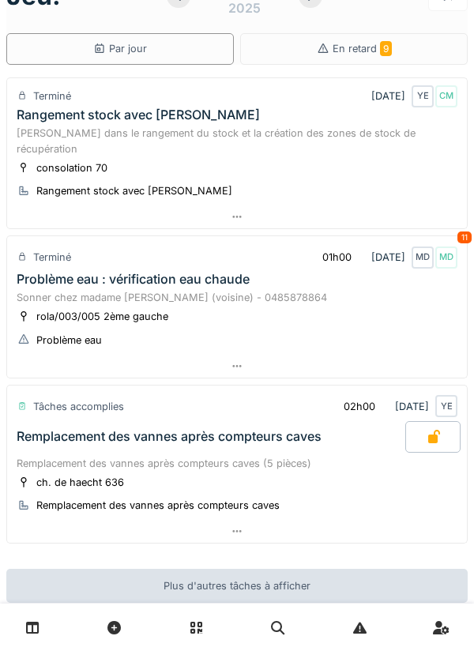
scroll to position [47, 0]
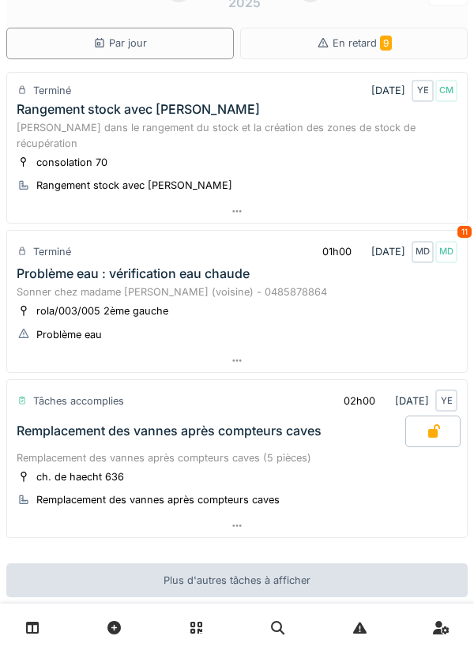
click at [365, 519] on div at bounding box center [237, 526] width 460 height 23
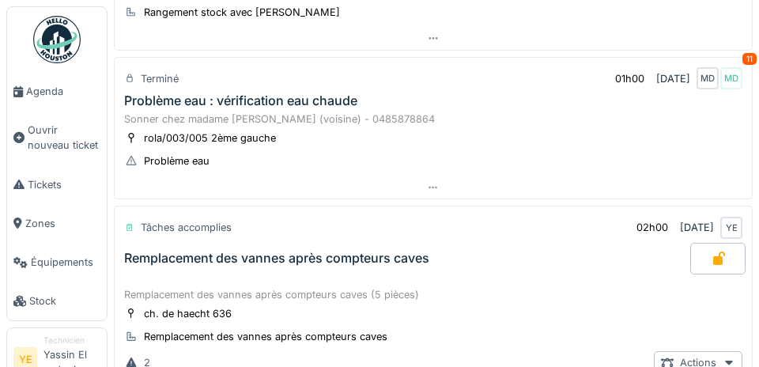
scroll to position [234, 0]
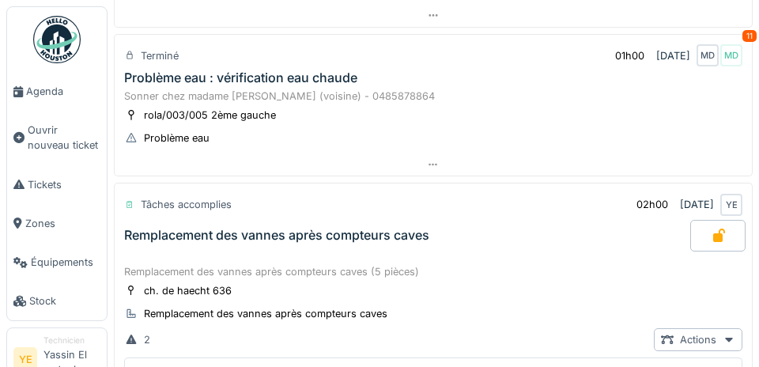
click at [158, 201] on div "Tâches accomplies" at bounding box center [186, 204] width 91 height 15
click at [154, 181] on div "Statut du ticket" at bounding box center [178, 173] width 86 height 23
click at [166, 171] on div "Statut du ticket" at bounding box center [178, 173] width 86 height 23
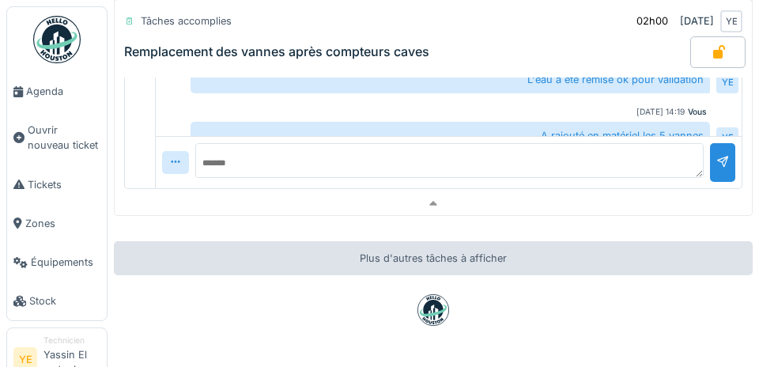
click at [474, 213] on div at bounding box center [433, 203] width 637 height 23
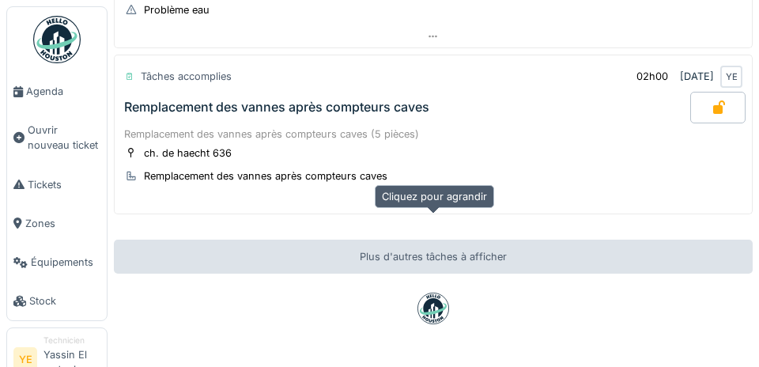
scroll to position [319, 0]
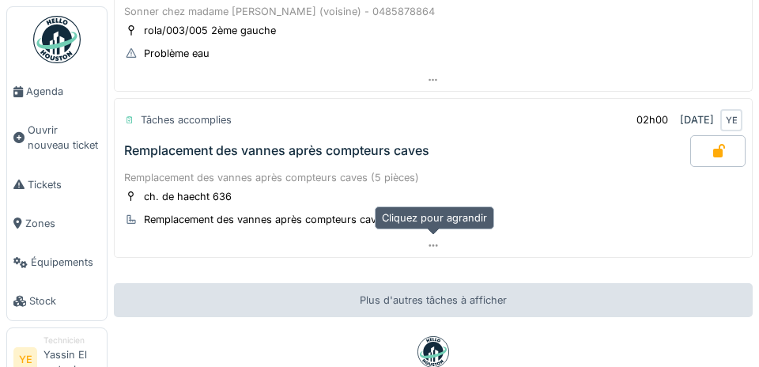
click at [474, 235] on div at bounding box center [433, 245] width 637 height 23
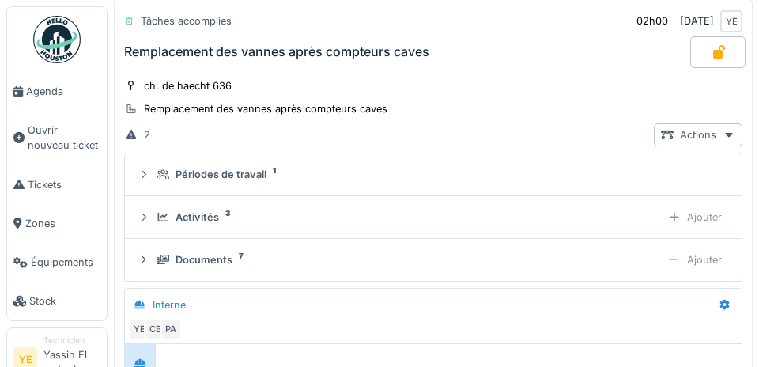
scroll to position [442, 0]
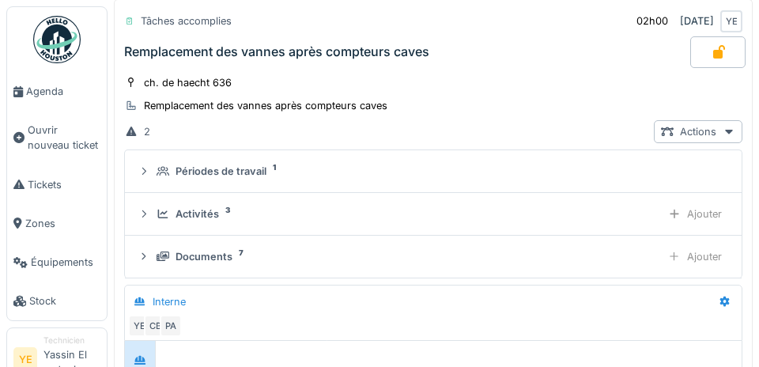
click at [474, 161] on summary "Périodes de travail 1" at bounding box center [433, 171] width 604 height 29
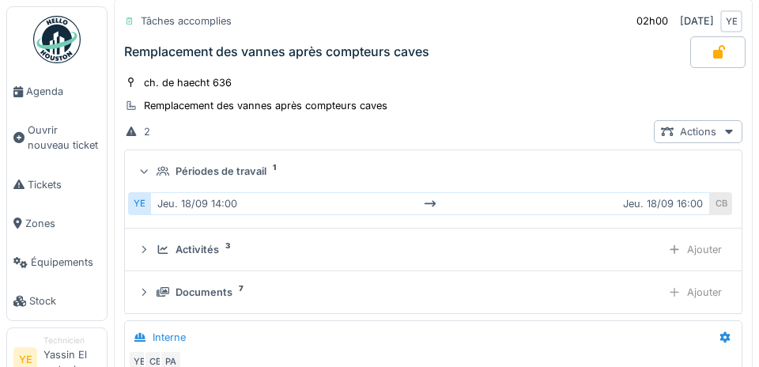
click at [474, 172] on div "Périodes de travail 1" at bounding box center [440, 171] width 566 height 15
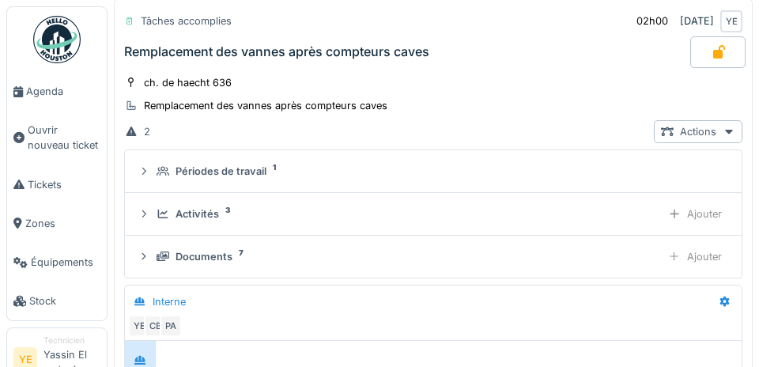
click at [474, 219] on div "Activités 3" at bounding box center [406, 213] width 498 height 15
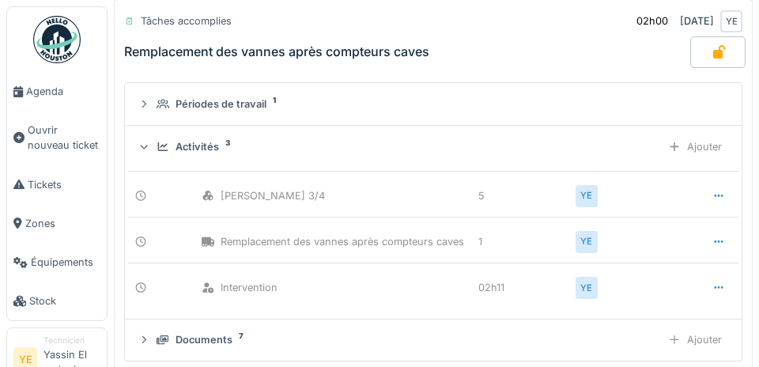
scroll to position [520, 0]
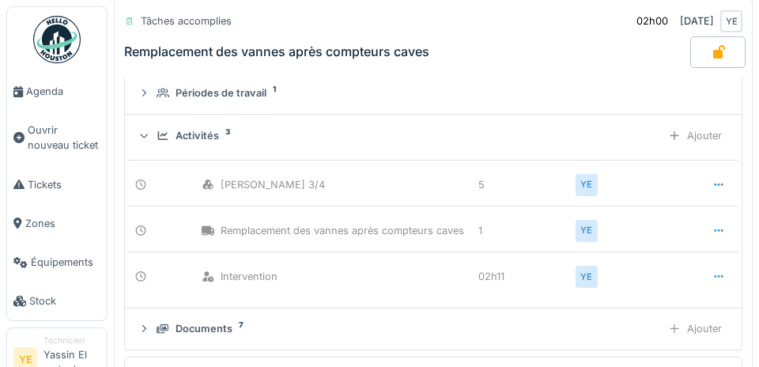
click at [474, 134] on div "Activités 3" at bounding box center [406, 135] width 498 height 15
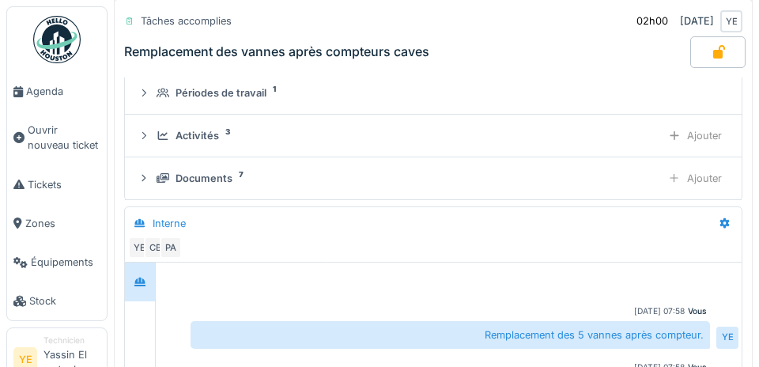
click at [474, 190] on summary "Documents 7 Ajouter" at bounding box center [433, 178] width 604 height 29
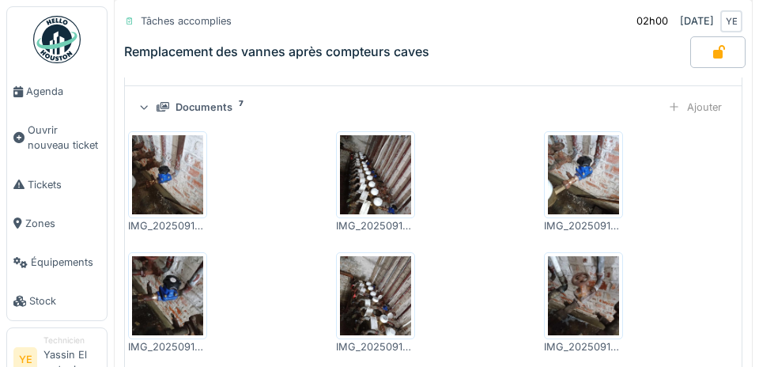
scroll to position [596, 0]
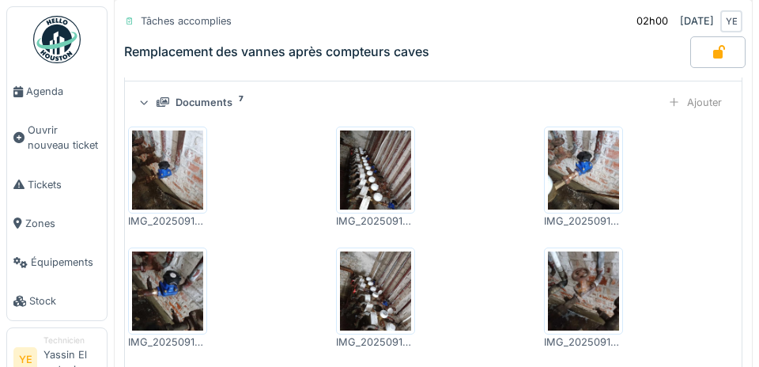
click at [474, 100] on div "Documents 7" at bounding box center [406, 102] width 498 height 15
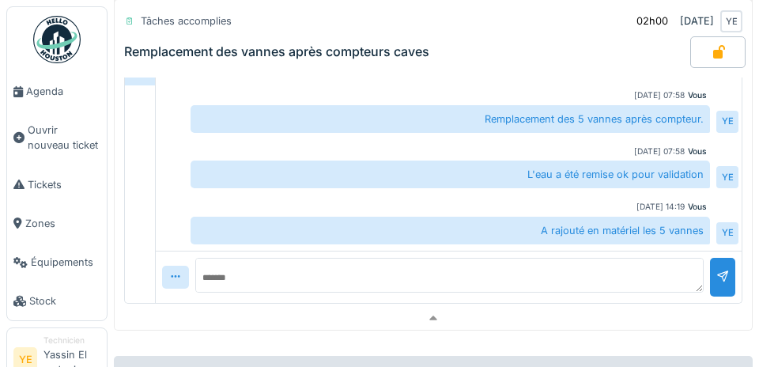
scroll to position [734, 0]
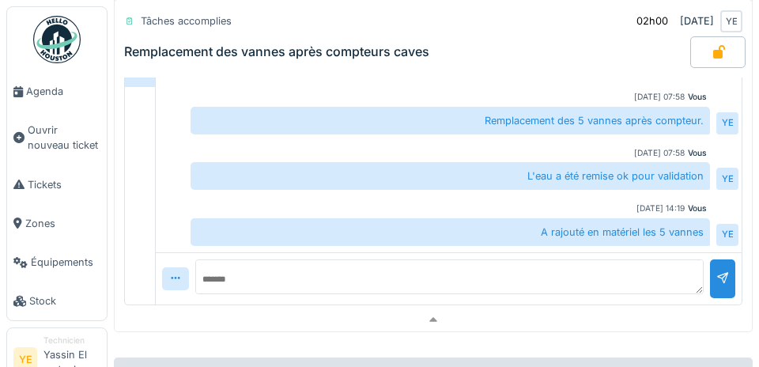
click at [474, 315] on div at bounding box center [433, 319] width 637 height 23
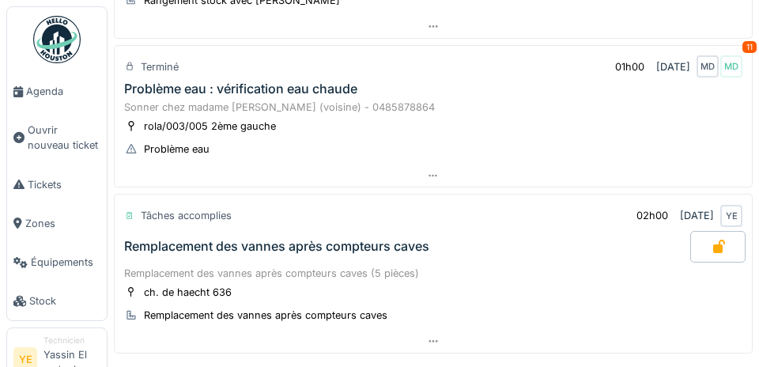
scroll to position [221, 0]
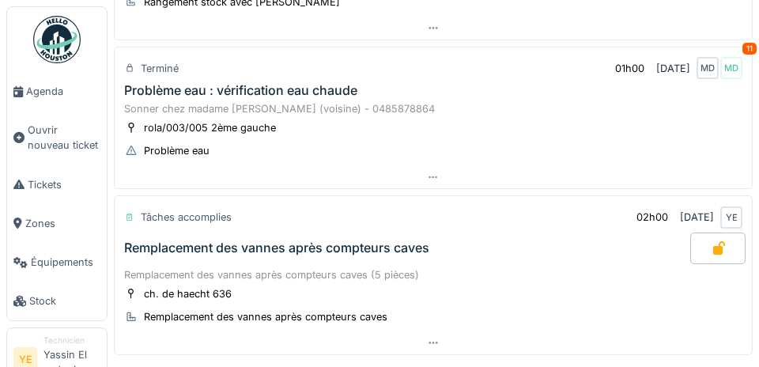
click at [474, 184] on div at bounding box center [433, 177] width 637 height 23
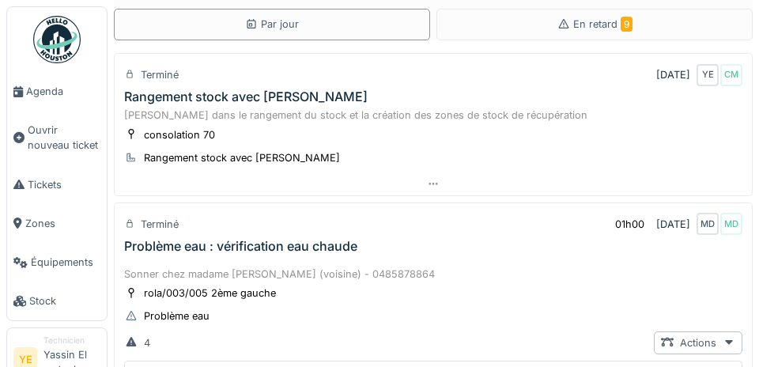
scroll to position [65, 0]
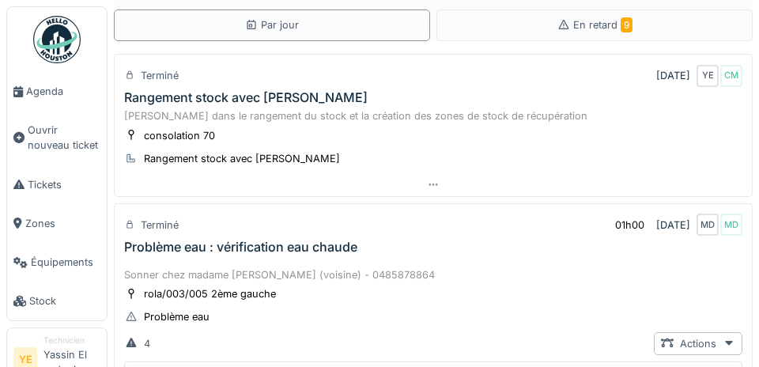
click at [474, 225] on div "MD" at bounding box center [731, 224] width 22 height 22
click at [474, 83] on div "CM" at bounding box center [731, 76] width 22 height 22
click at [474, 191] on div at bounding box center [433, 184] width 637 height 23
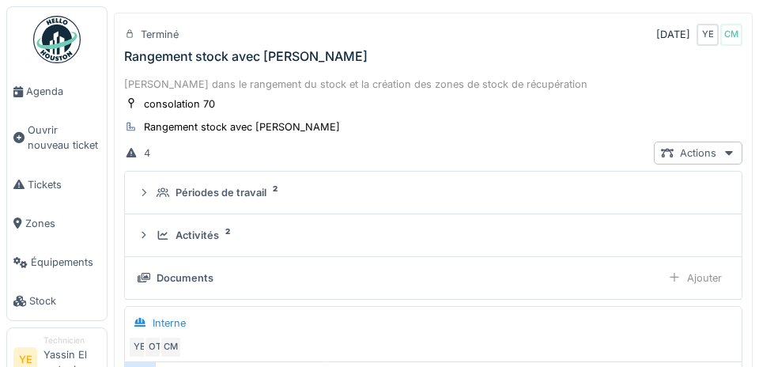
scroll to position [108, 0]
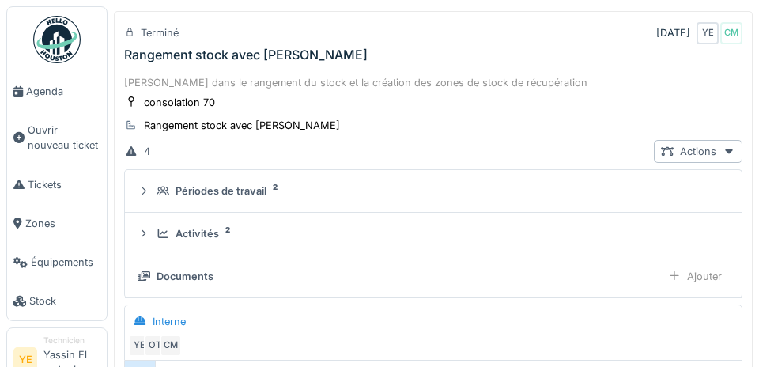
click at [474, 227] on div "Activités 2" at bounding box center [440, 233] width 566 height 15
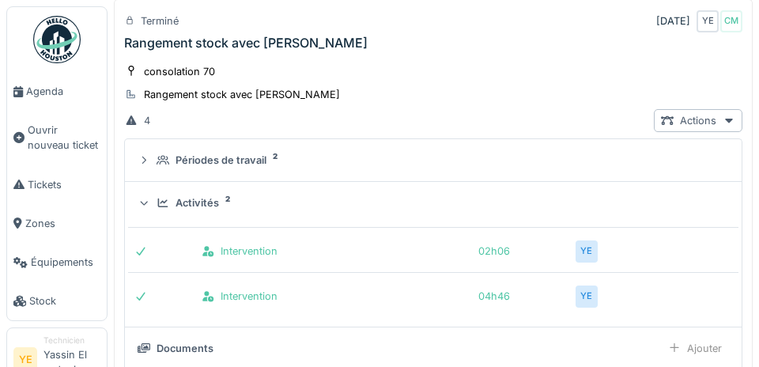
scroll to position [142, 0]
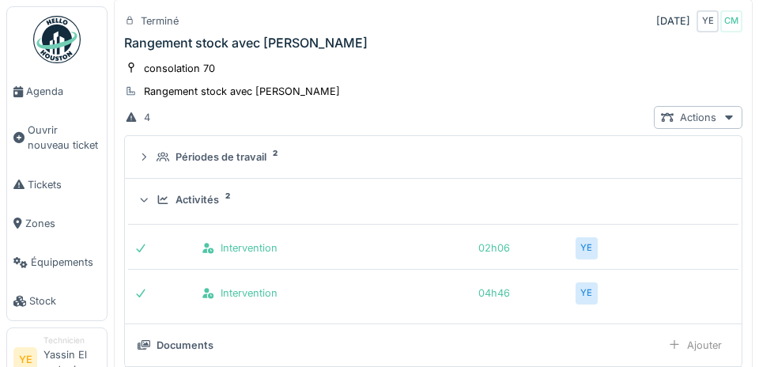
click at [474, 161] on div "Périodes de travail 2" at bounding box center [440, 156] width 566 height 15
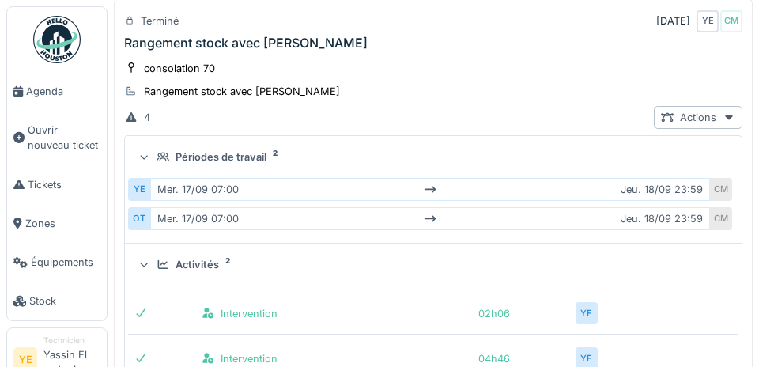
click at [474, 164] on summary "Périodes de travail 2" at bounding box center [433, 156] width 604 height 29
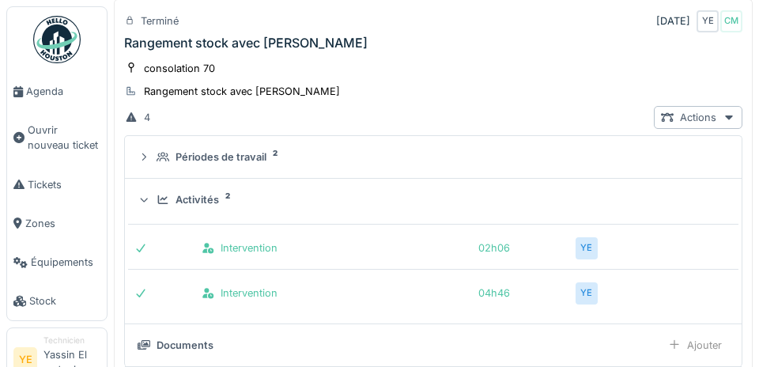
click at [474, 199] on div "Activités 2" at bounding box center [440, 199] width 566 height 15
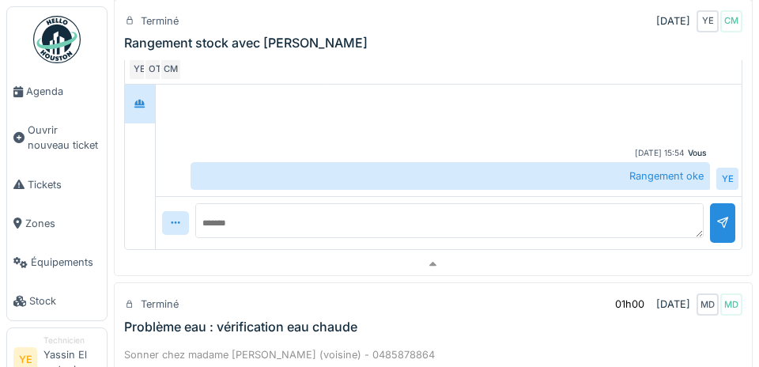
scroll to position [394, 0]
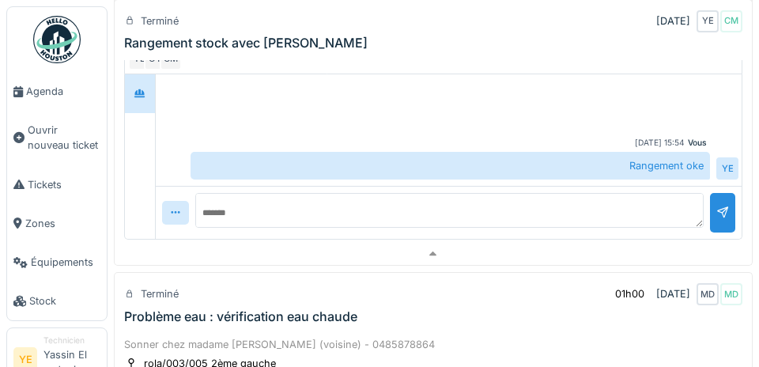
click at [474, 251] on div at bounding box center [433, 254] width 637 height 23
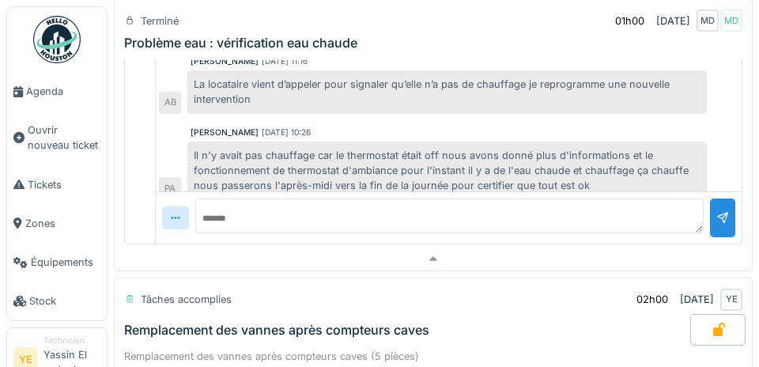
click at [474, 261] on div at bounding box center [433, 258] width 637 height 23
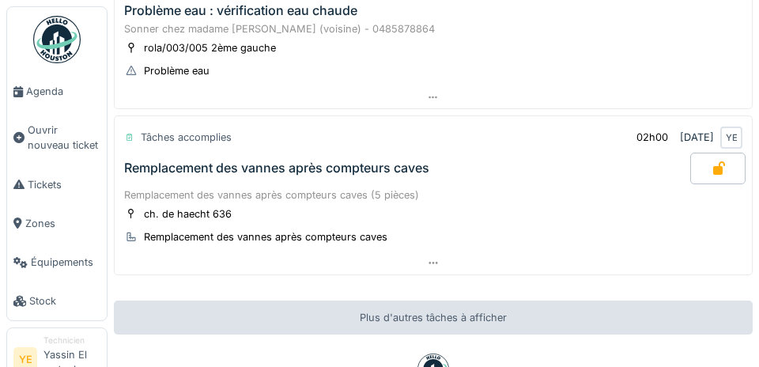
scroll to position [300, 0]
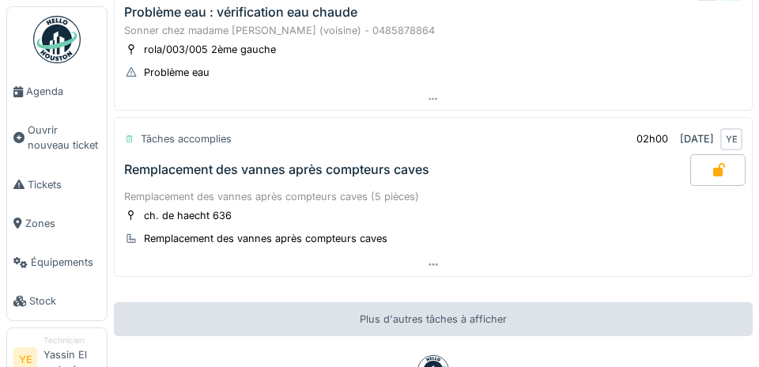
click at [474, 132] on div "YE" at bounding box center [731, 139] width 22 height 22
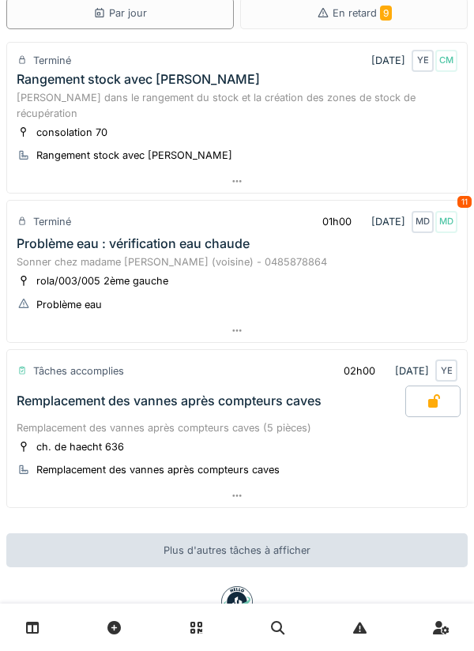
scroll to position [0, 0]
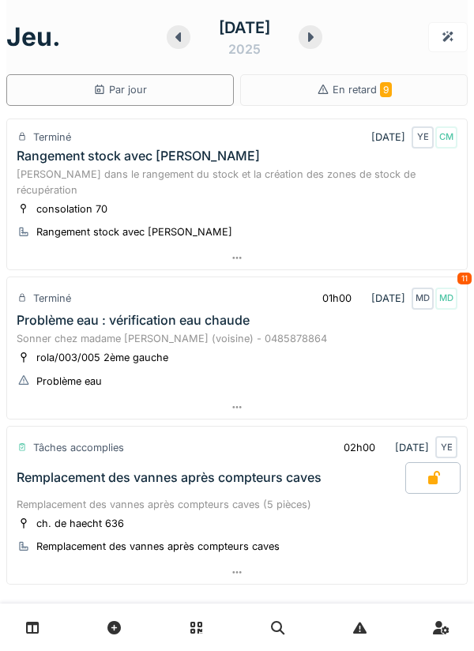
click at [323, 40] on div at bounding box center [311, 37] width 24 height 24
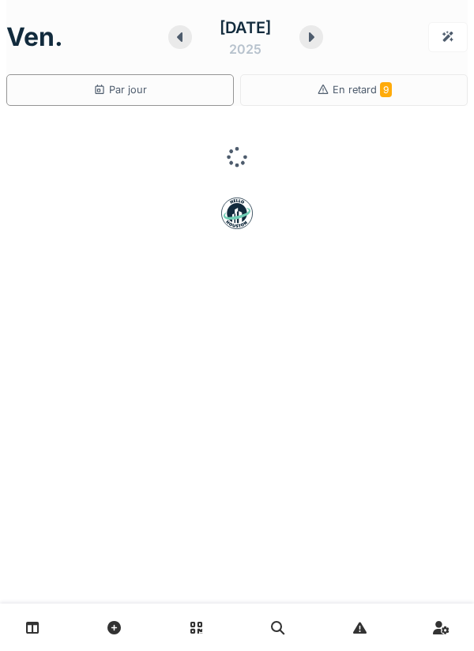
click at [323, 42] on div at bounding box center [312, 37] width 24 height 24
click at [176, 37] on icon at bounding box center [184, 37] width 16 height 13
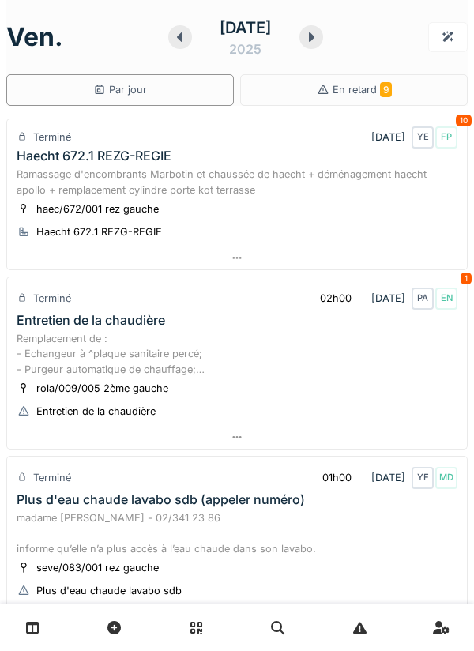
click at [431, 146] on div "YE" at bounding box center [423, 137] width 22 height 22
click at [447, 143] on div "FP" at bounding box center [447, 137] width 22 height 22
click at [414, 268] on div at bounding box center [237, 258] width 460 height 23
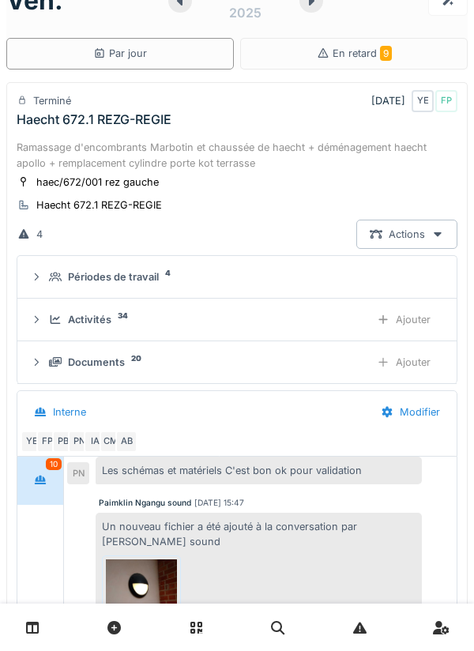
scroll to position [55, 0]
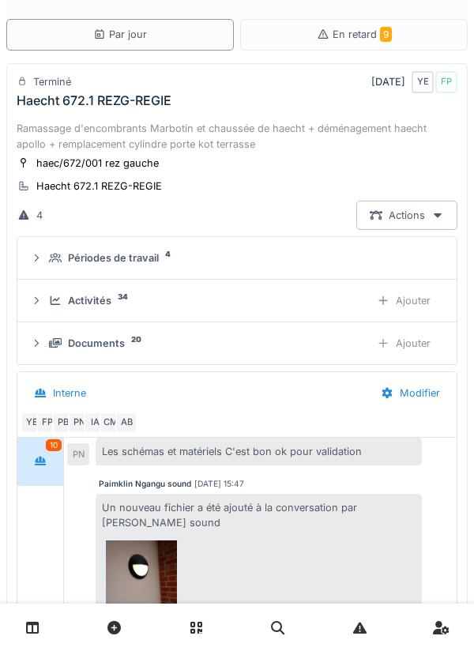
click at [344, 264] on div "Périodes de travail 4" at bounding box center [243, 258] width 389 height 15
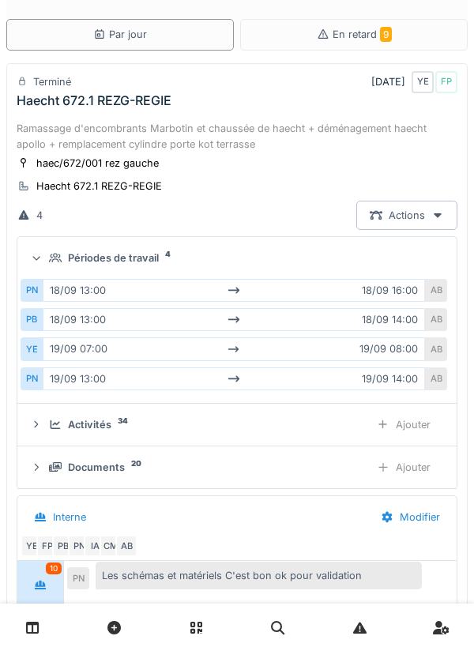
click at [367, 259] on div "Périodes de travail 4" at bounding box center [243, 258] width 389 height 15
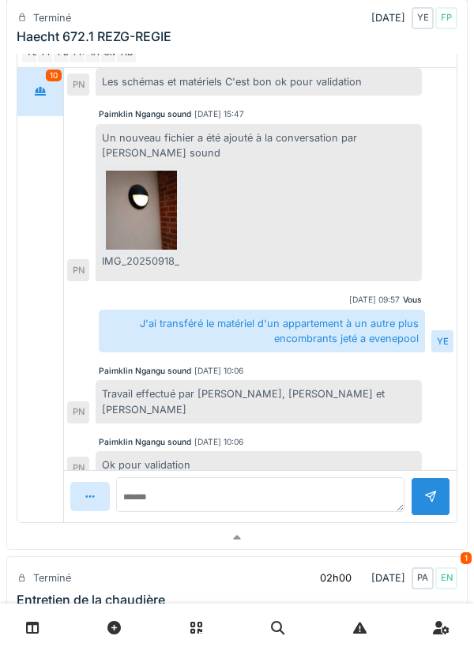
scroll to position [429, 0]
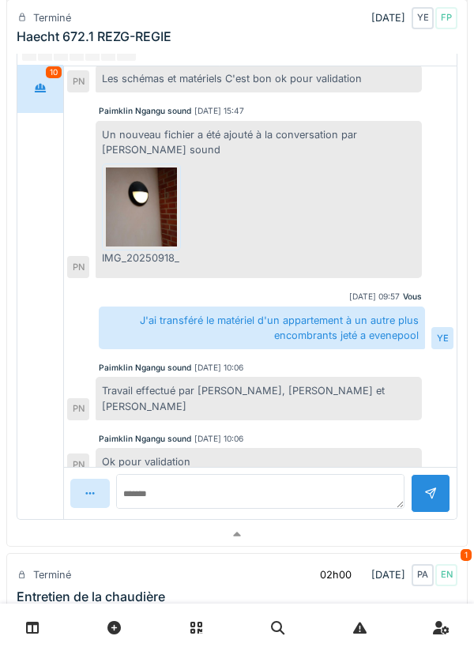
click at [359, 528] on div at bounding box center [237, 534] width 460 height 23
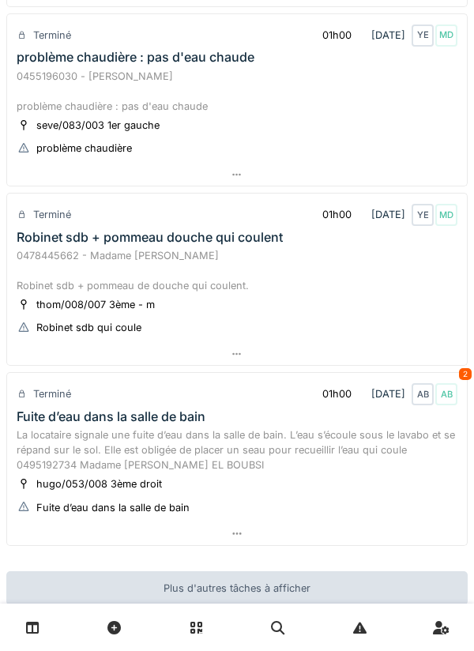
scroll to position [804, 0]
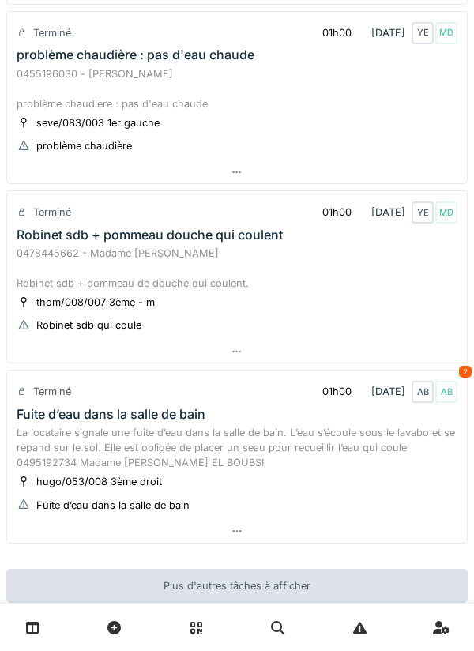
click at [455, 396] on div "AB" at bounding box center [447, 392] width 22 height 22
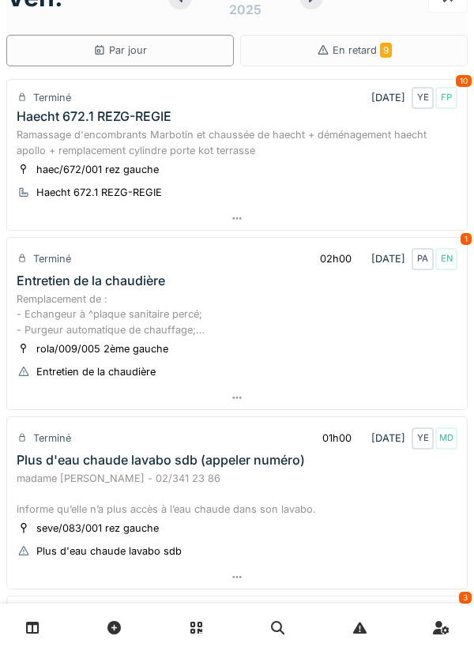
scroll to position [0, 0]
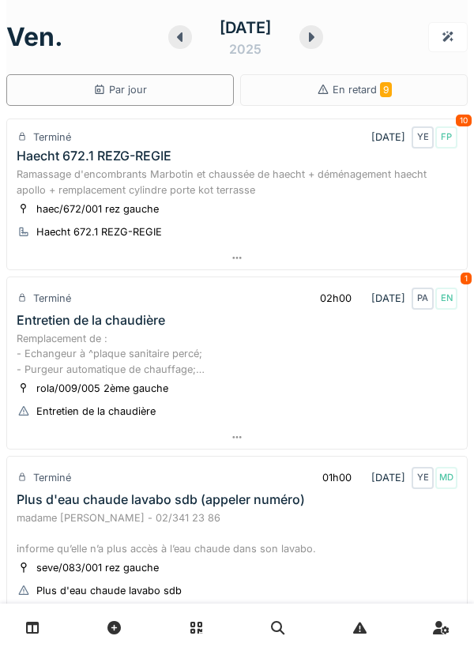
click at [319, 36] on icon at bounding box center [312, 37] width 16 height 13
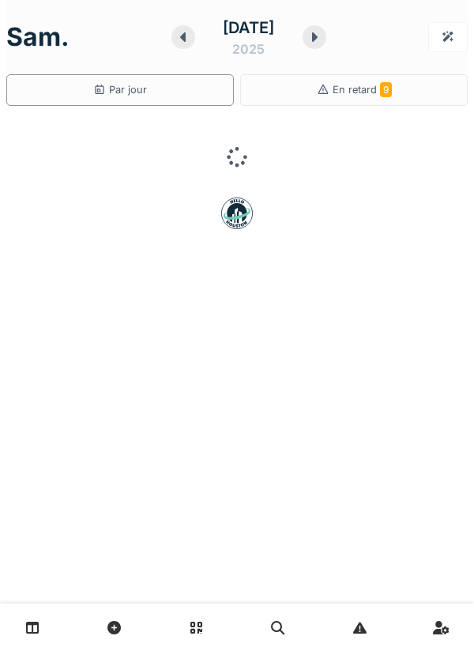
click at [327, 33] on div at bounding box center [315, 37] width 24 height 24
click at [323, 43] on div at bounding box center [312, 37] width 24 height 24
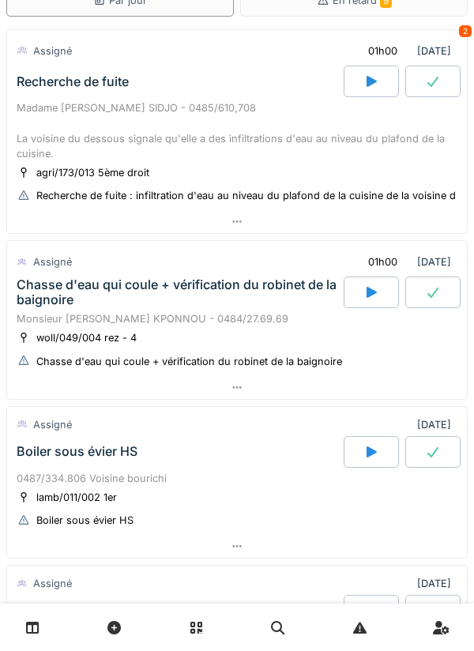
scroll to position [96, 0]
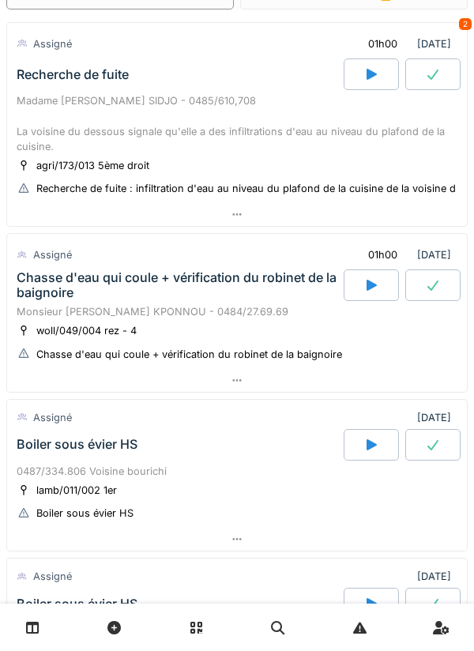
click at [354, 386] on div at bounding box center [237, 380] width 460 height 23
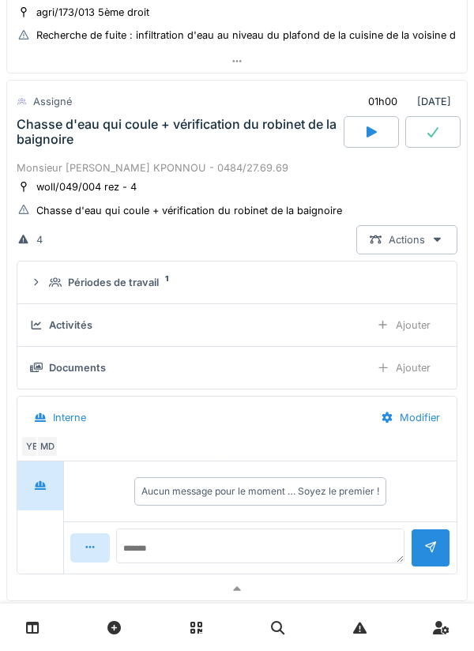
scroll to position [266, 0]
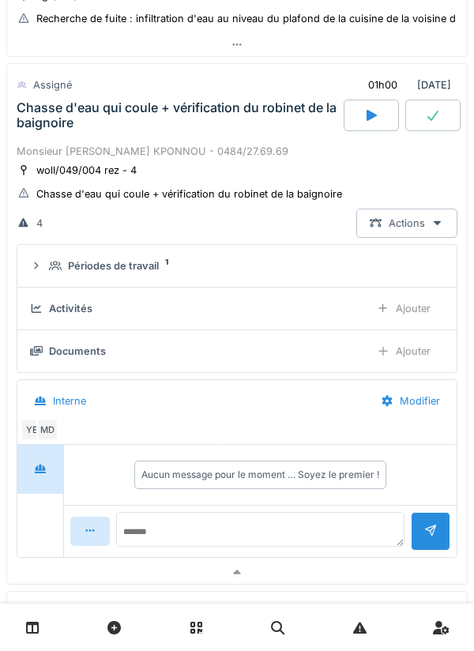
click at [343, 570] on div at bounding box center [237, 572] width 460 height 23
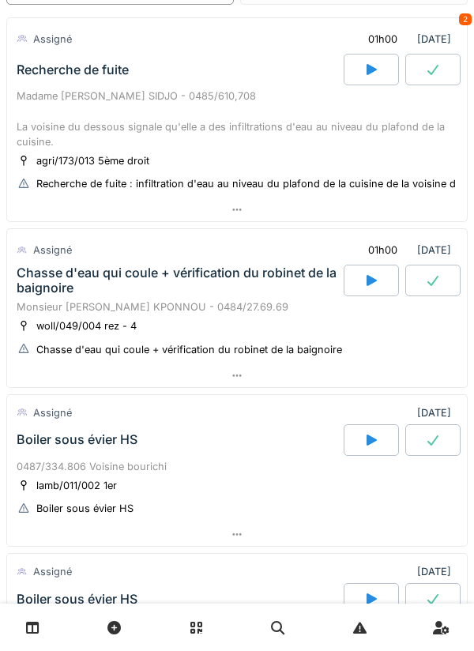
scroll to position [759, 0]
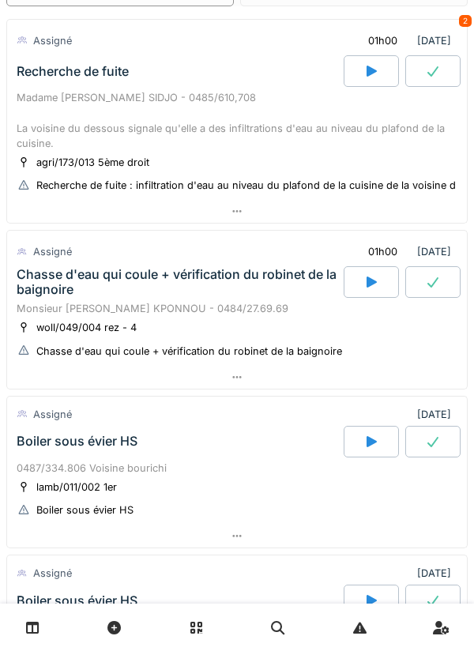
click at [293, 383] on div at bounding box center [237, 377] width 460 height 23
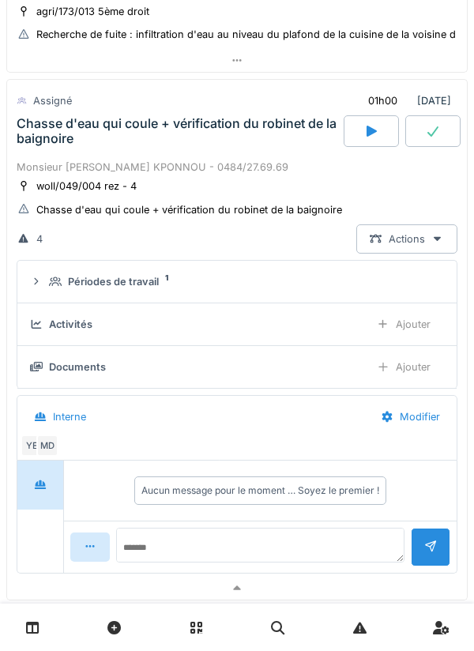
scroll to position [266, 0]
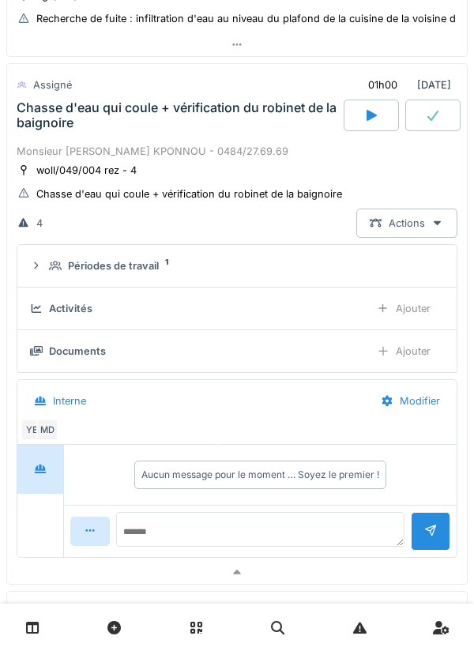
click at [353, 270] on div "Périodes de travail 1" at bounding box center [243, 266] width 389 height 15
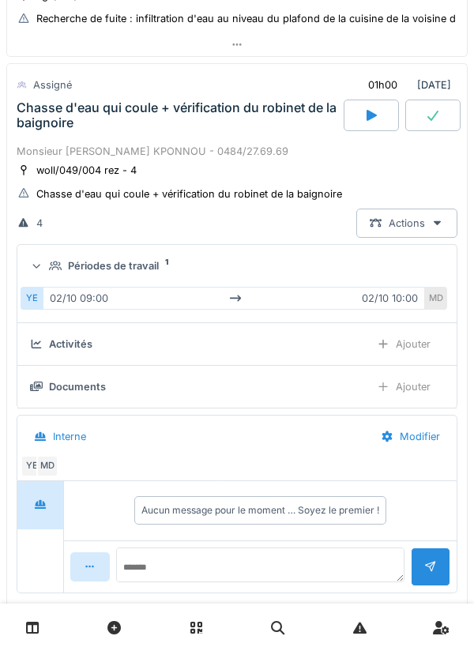
click at [360, 261] on div "Périodes de travail 1" at bounding box center [243, 266] width 389 height 15
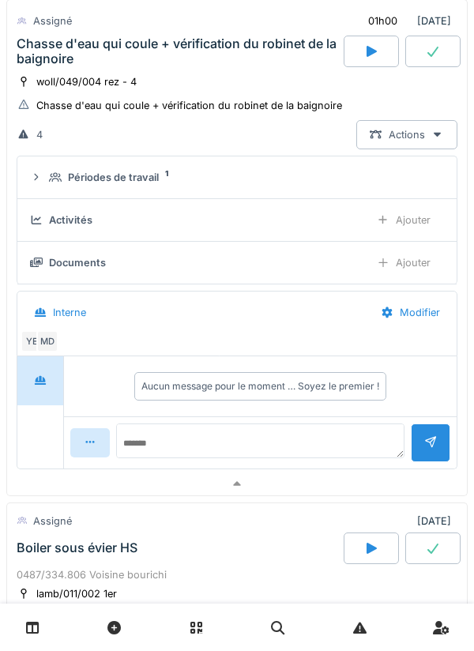
scroll to position [362, 0]
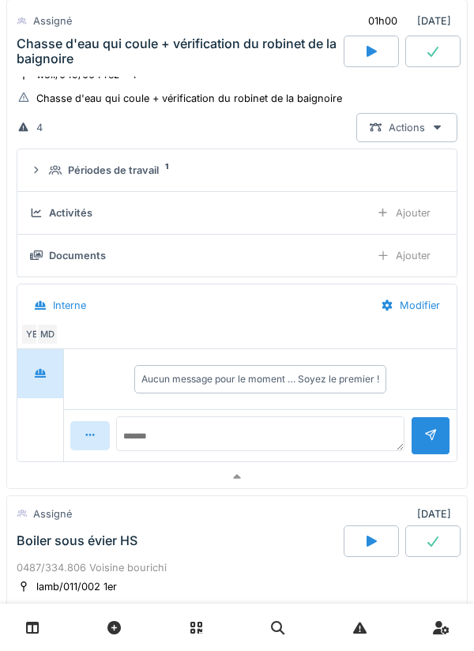
click at [289, 483] on div at bounding box center [237, 477] width 460 height 23
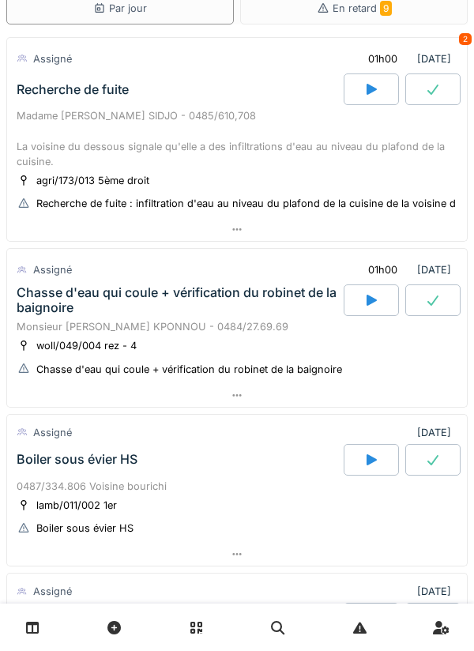
scroll to position [81, 0]
click at [381, 304] on div at bounding box center [371, 301] width 55 height 32
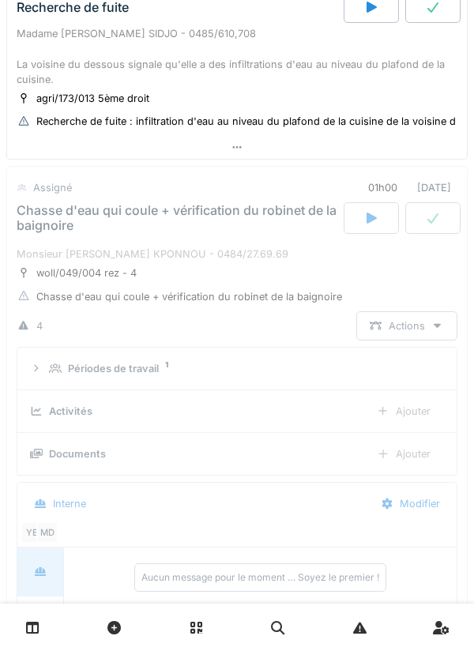
scroll to position [266, 0]
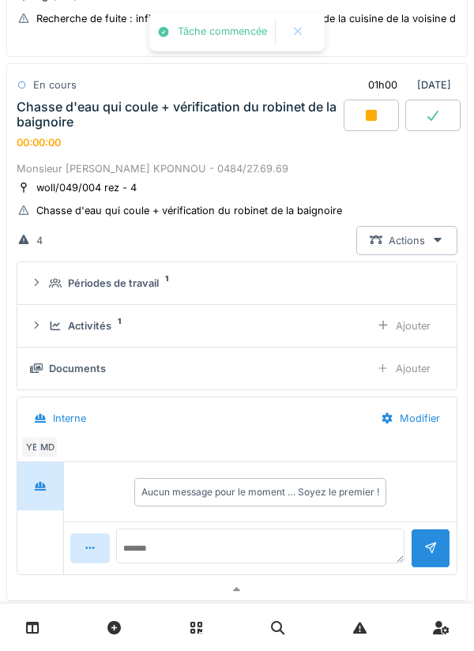
click at [417, 329] on div "Ajouter" at bounding box center [404, 325] width 81 height 29
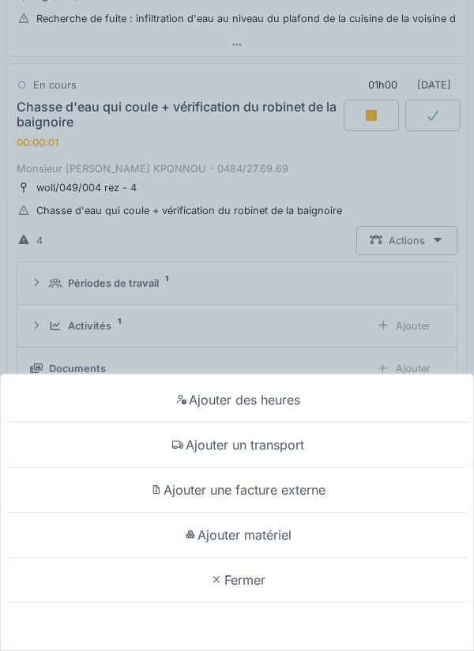
click at [361, 447] on div "Ajouter un transport" at bounding box center [237, 445] width 466 height 45
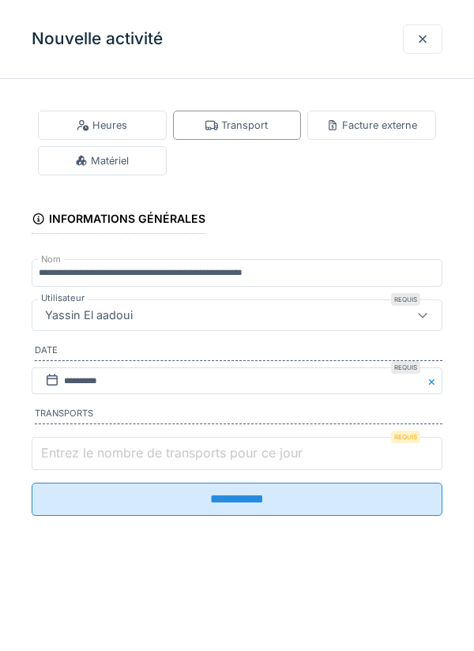
click at [362, 455] on input "Entrez le nombre de transports pour ce jour" at bounding box center [237, 453] width 411 height 33
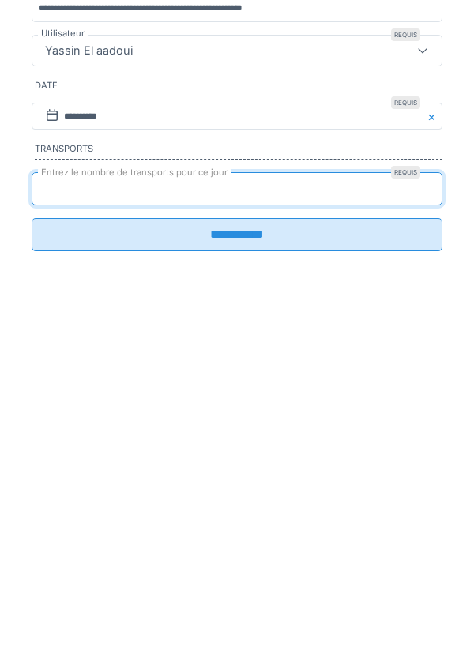
type input "*"
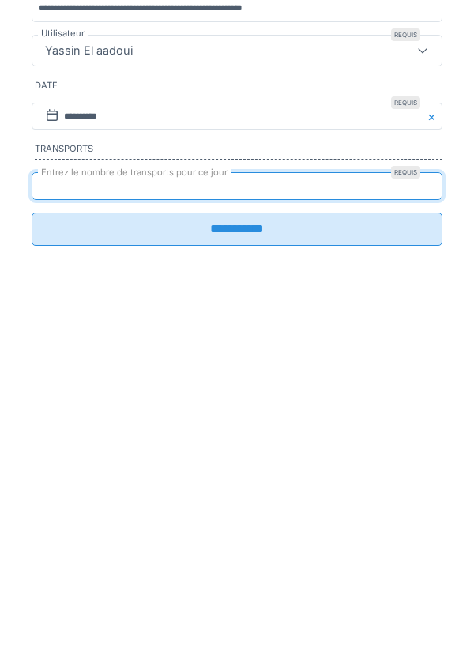
click at [352, 508] on input "**********" at bounding box center [237, 494] width 411 height 33
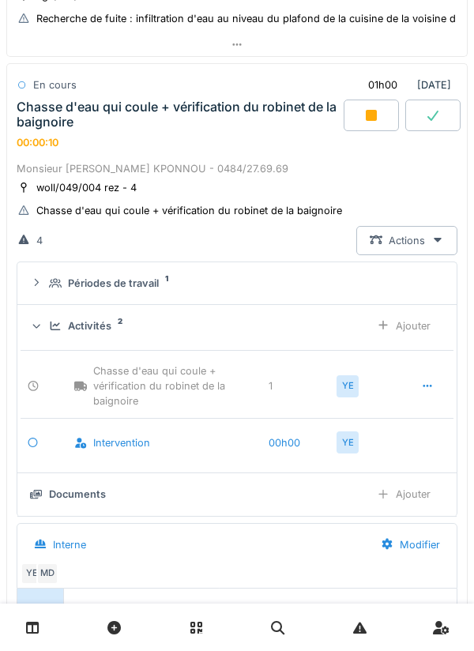
click at [328, 327] on div "Activités 2" at bounding box center [203, 326] width 308 height 15
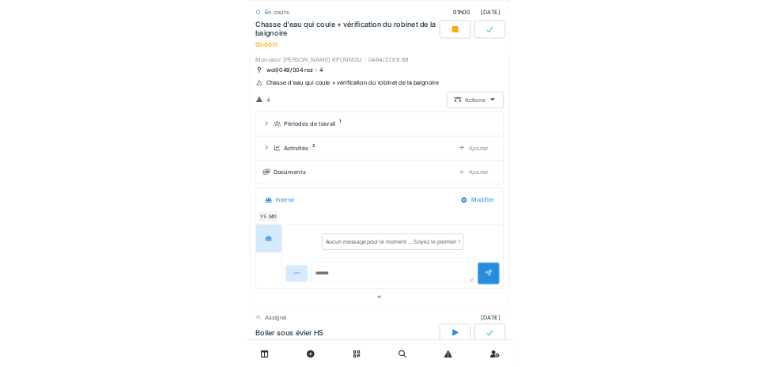
scroll to position [334, 0]
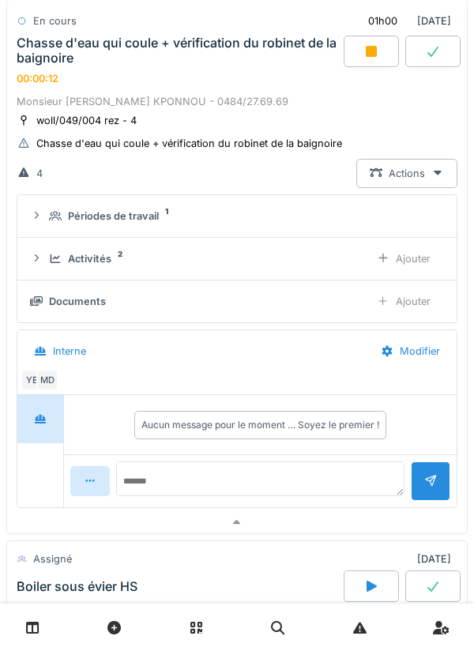
click at [361, 513] on div at bounding box center [237, 523] width 460 height 23
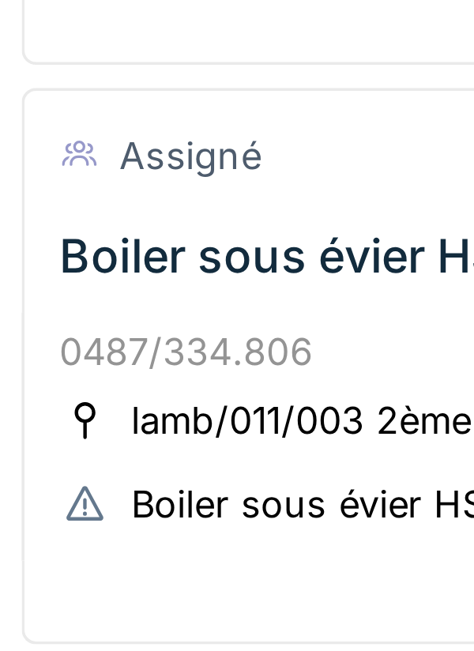
scroll to position [474, 0]
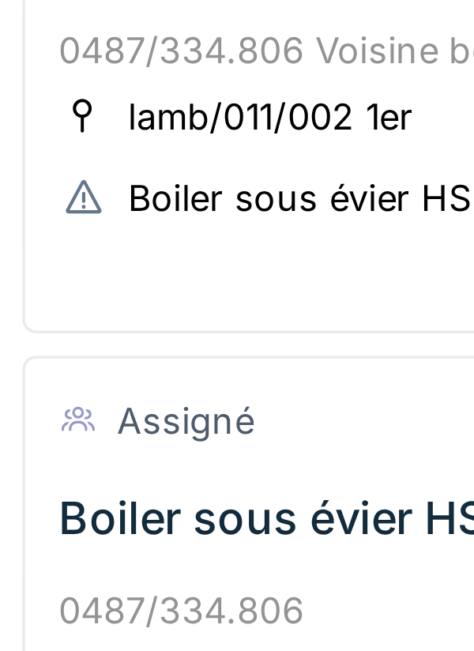
click at [17, 249] on div "Boiler sous évier HS" at bounding box center [77, 255] width 121 height 15
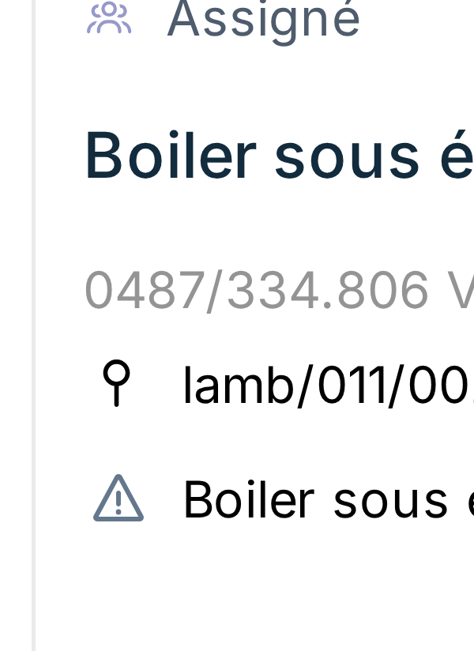
scroll to position [527, 0]
click at [74, 119] on div at bounding box center [237, 126] width 460 height 23
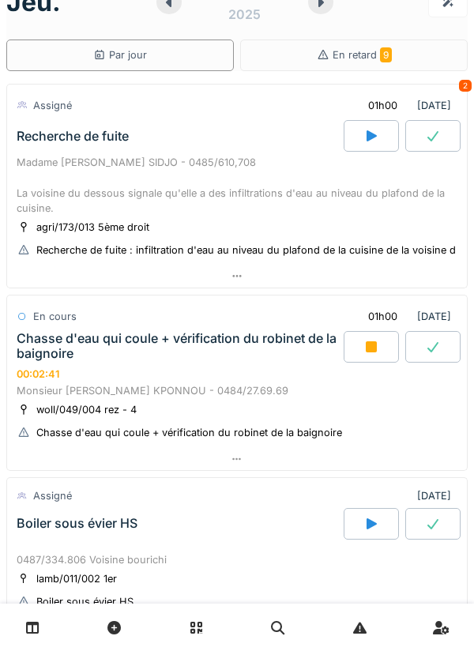
scroll to position [0, 0]
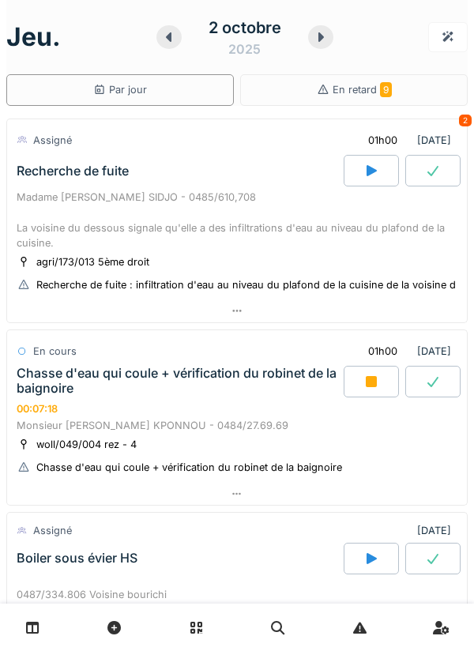
click at [379, 495] on div at bounding box center [237, 494] width 460 height 23
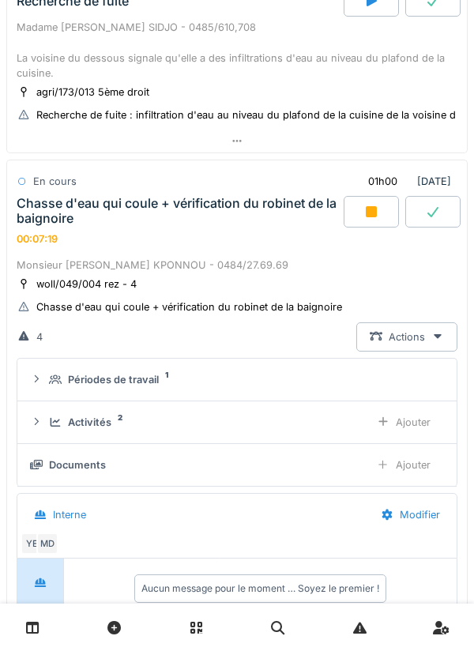
scroll to position [266, 0]
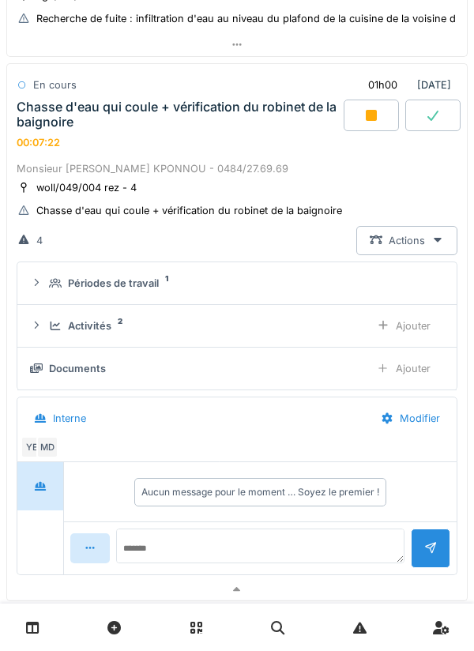
click at [417, 364] on div "Ajouter" at bounding box center [404, 368] width 81 height 29
click at [398, 366] on div "Ajouter" at bounding box center [404, 368] width 81 height 29
click at [414, 368] on div "Ajouter" at bounding box center [404, 368] width 81 height 29
click at [291, 380] on div "Documents 3 Ajouter" at bounding box center [237, 368] width 414 height 29
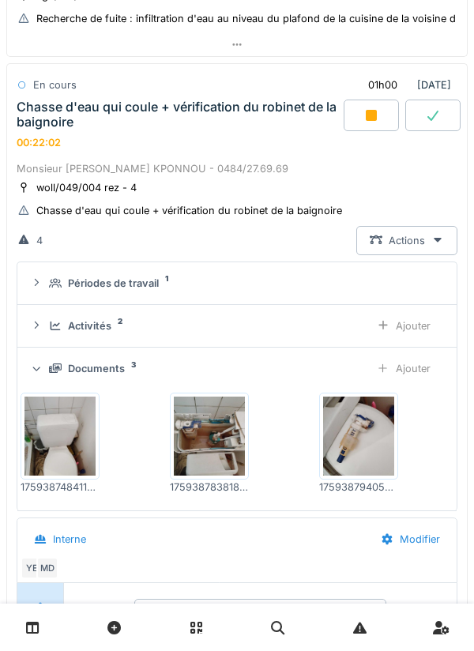
click at [221, 440] on img at bounding box center [209, 436] width 71 height 79
click at [401, 365] on div "Ajouter" at bounding box center [404, 368] width 81 height 29
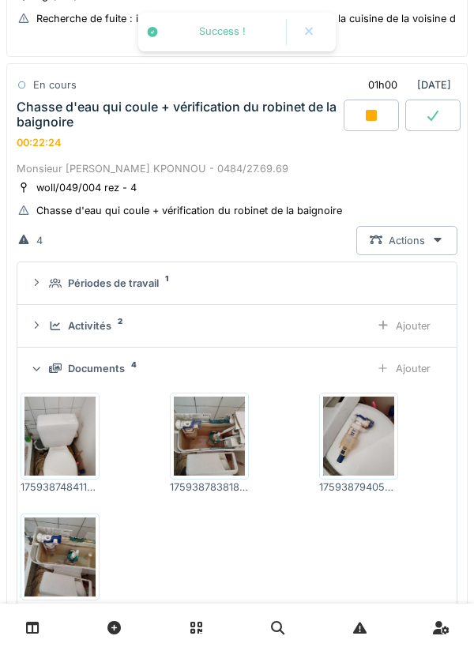
click at [413, 375] on div "Ajouter" at bounding box center [404, 368] width 81 height 29
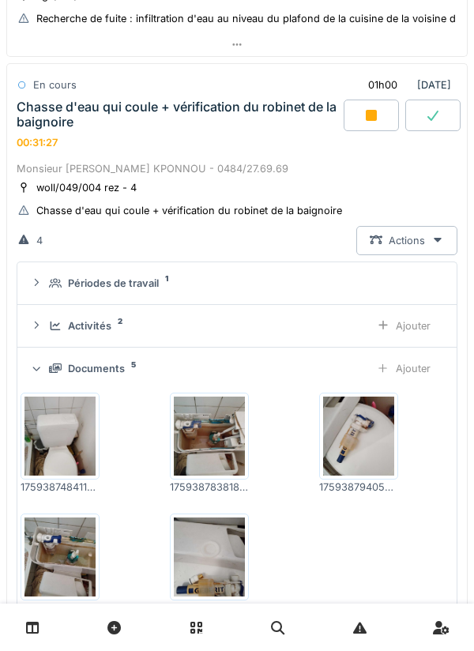
click at [423, 368] on div "Ajouter" at bounding box center [404, 368] width 81 height 29
click at [413, 368] on div "Ajouter" at bounding box center [404, 368] width 81 height 29
